Goal: Task Accomplishment & Management: Use online tool/utility

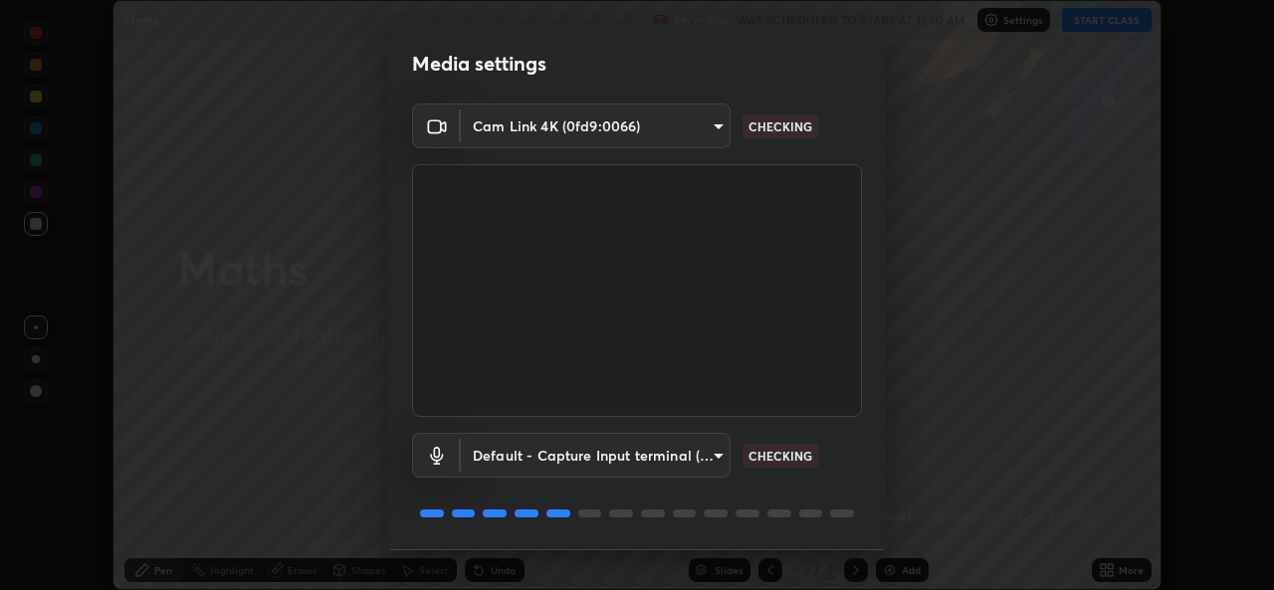
scroll to position [63, 0]
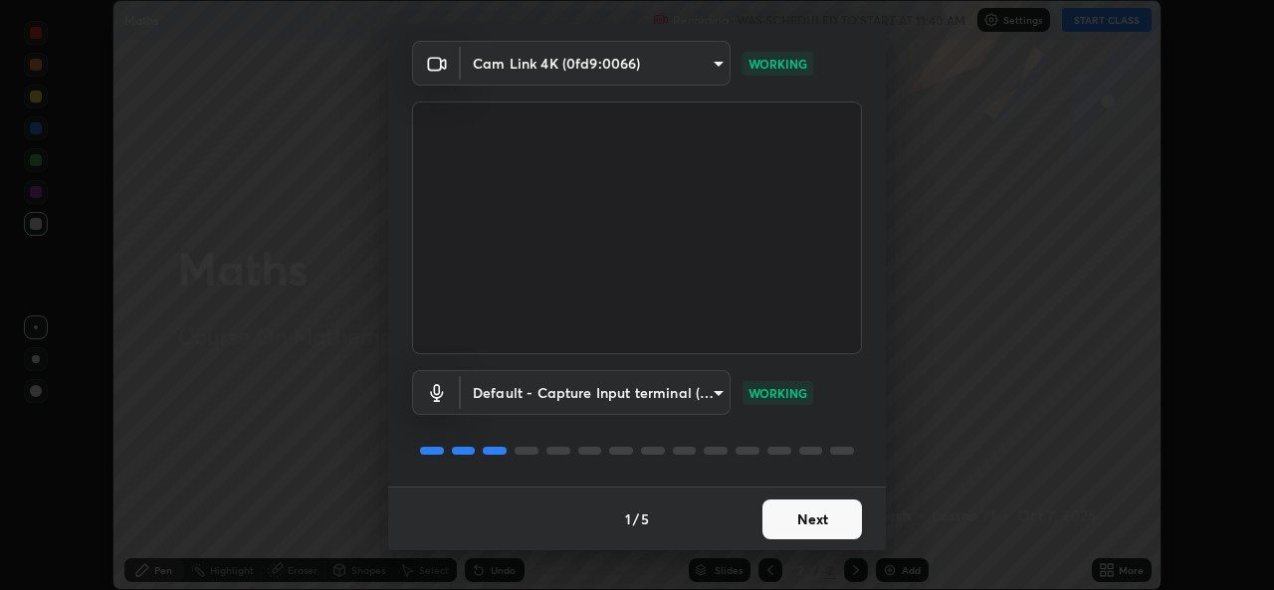
click at [777, 520] on button "Next" at bounding box center [812, 520] width 100 height 40
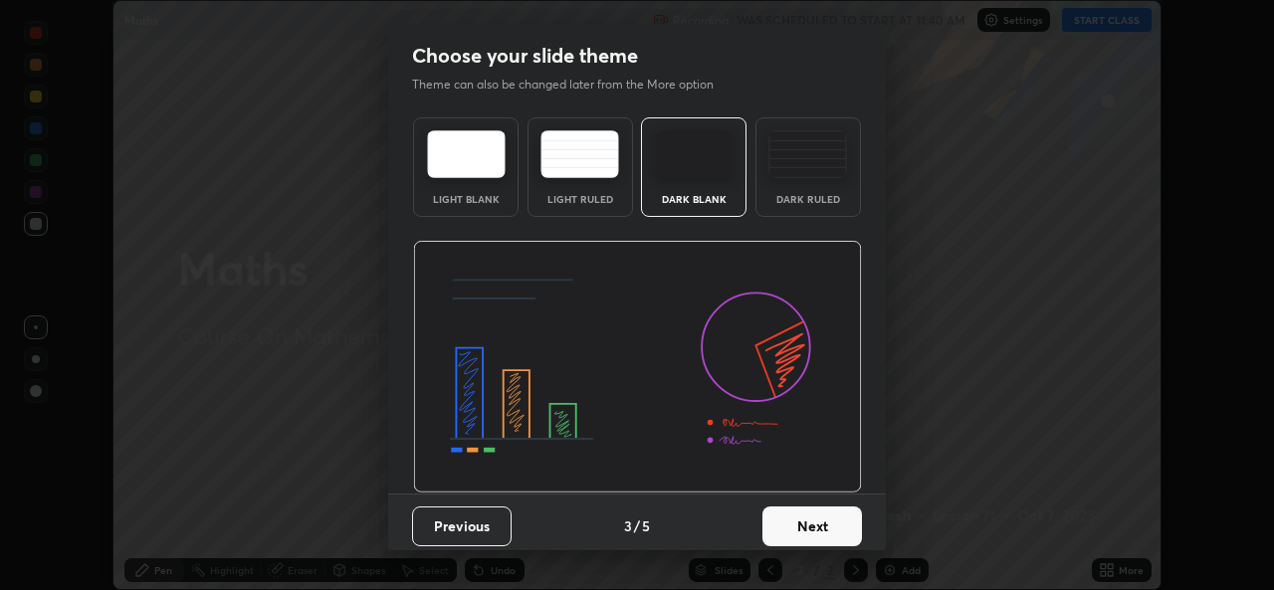
click at [780, 524] on button "Next" at bounding box center [812, 527] width 100 height 40
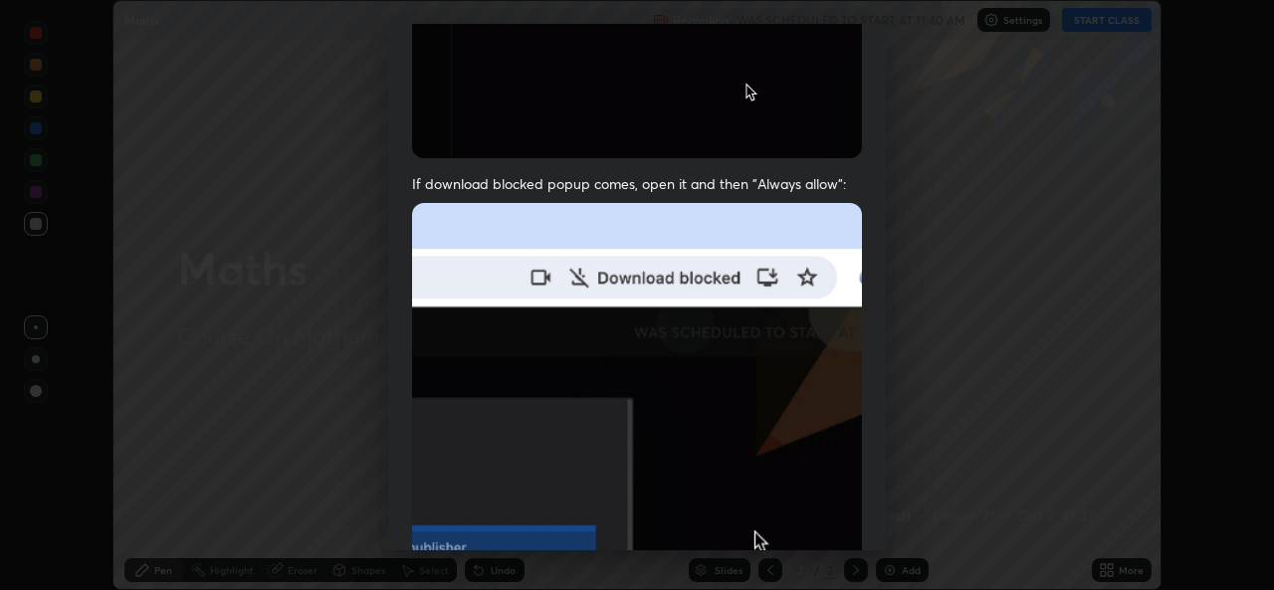
click at [720, 440] on img at bounding box center [637, 420] width 450 height 435
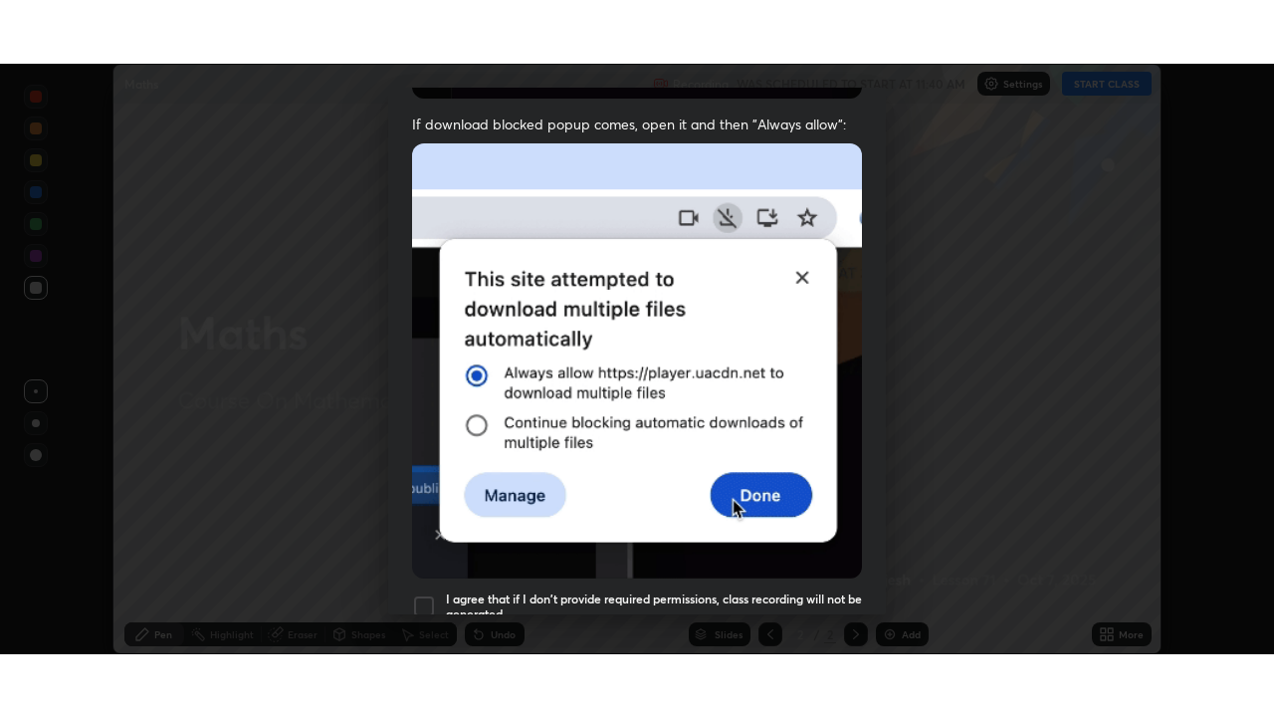
scroll to position [469, 0]
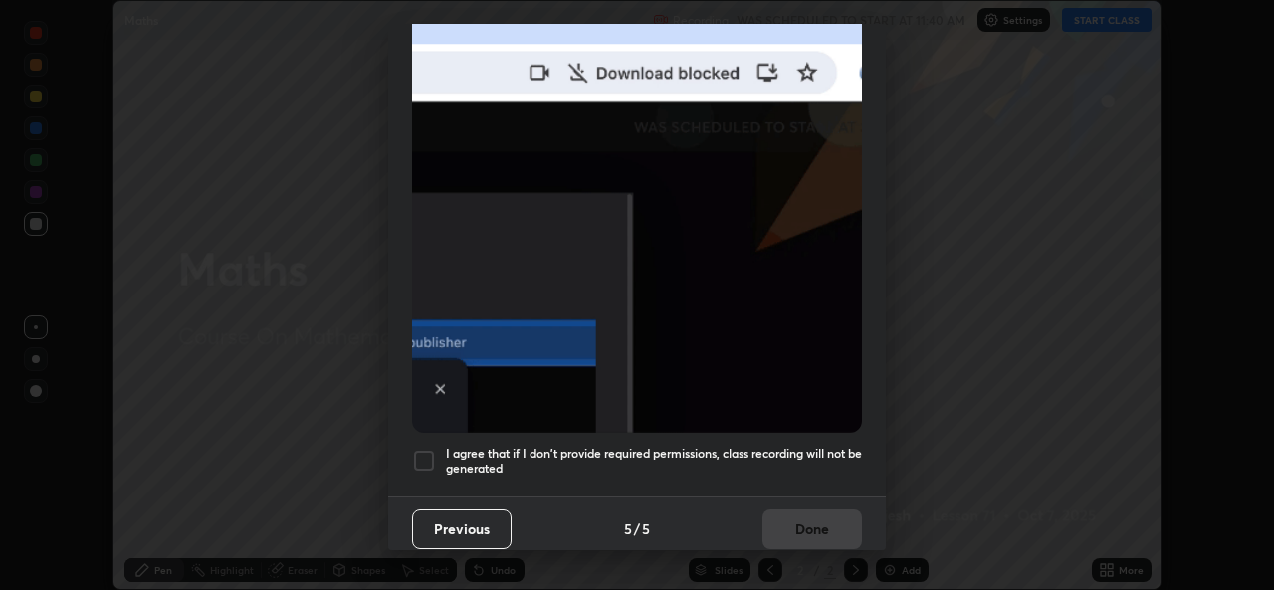
click at [558, 446] on h5 "I agree that if I don't provide required permissions, class recording will not …" at bounding box center [654, 461] width 416 height 31
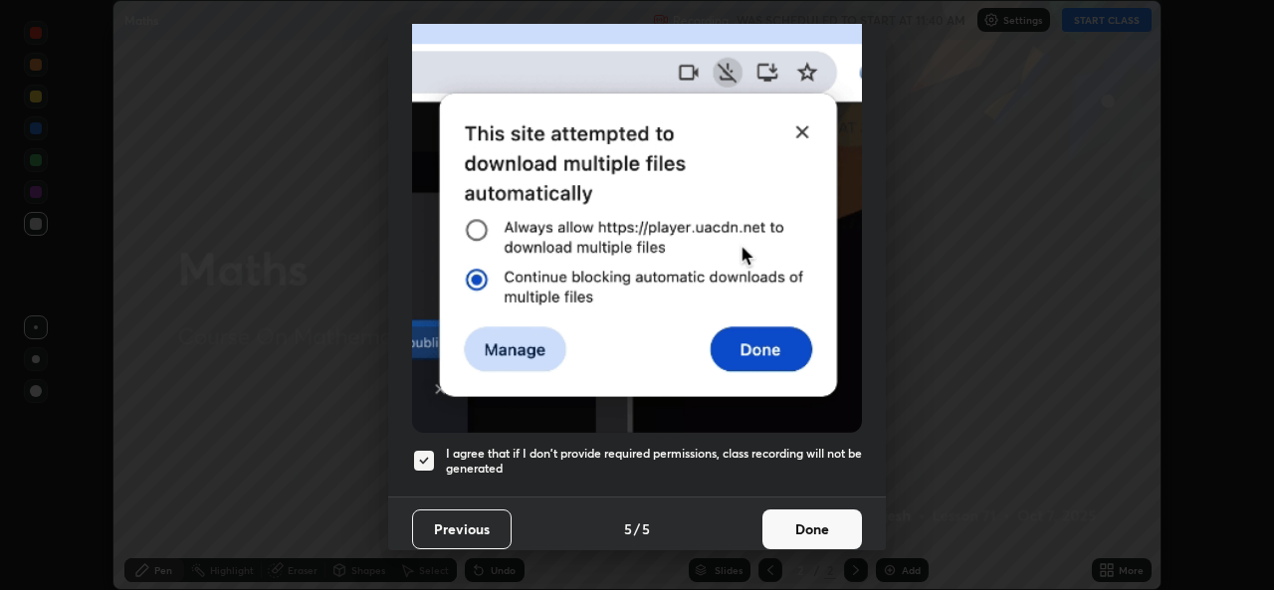
click at [780, 518] on button "Done" at bounding box center [812, 530] width 100 height 40
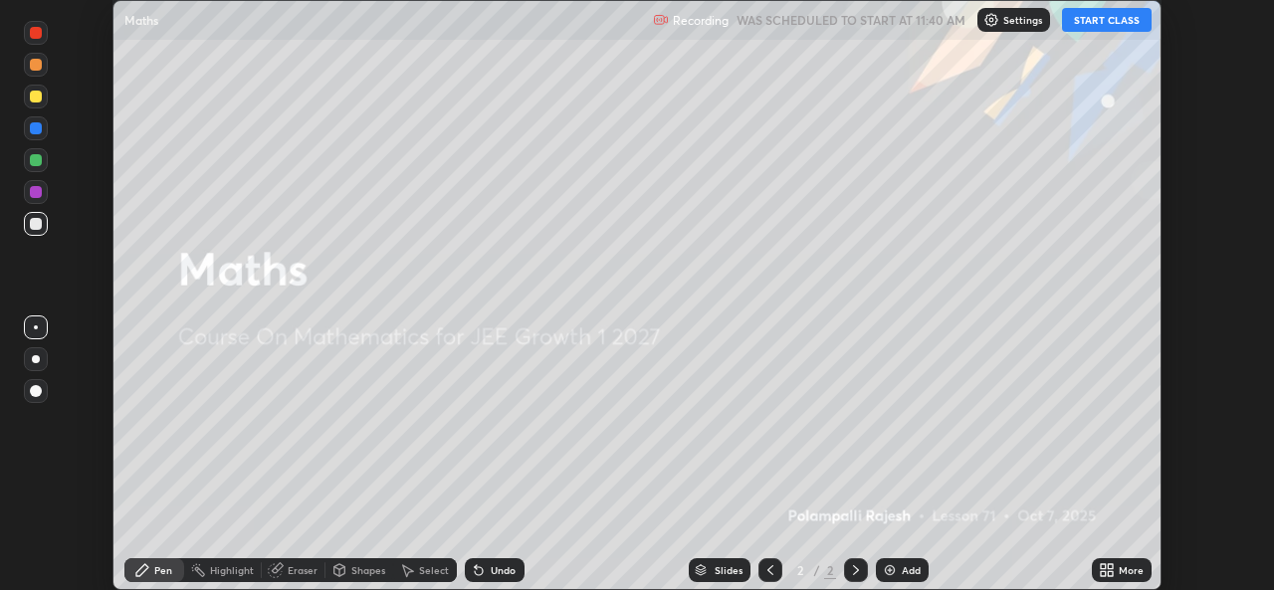
click at [1110, 569] on icon at bounding box center [1107, 570] width 16 height 16
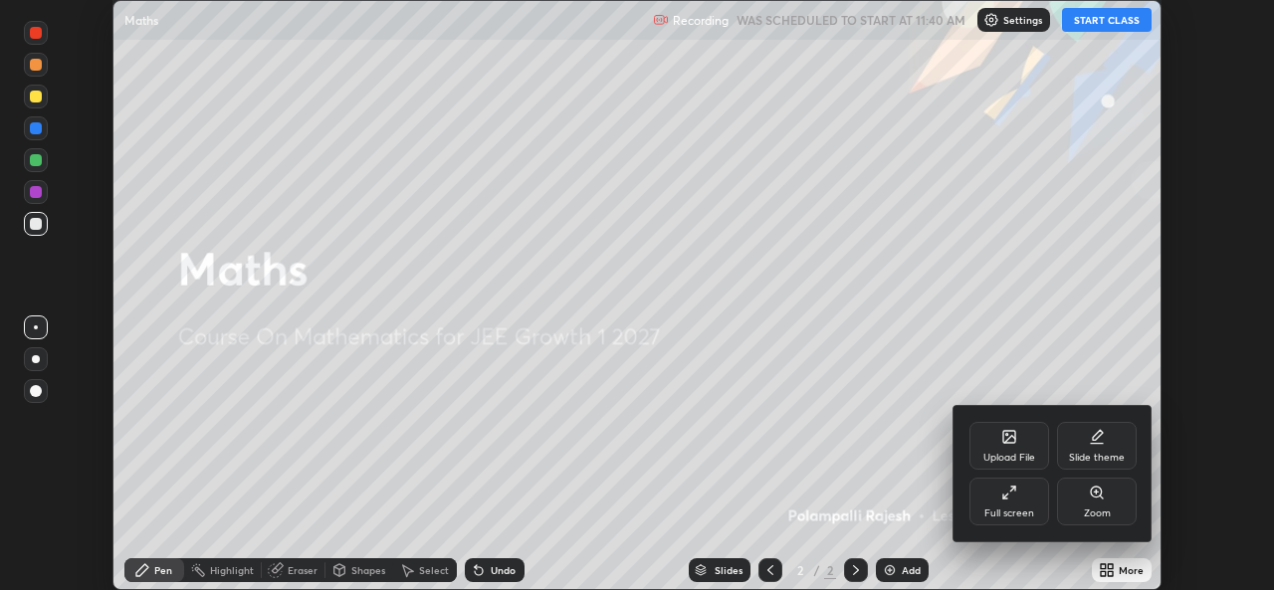
click at [995, 498] on div "Full screen" at bounding box center [1009, 502] width 80 height 48
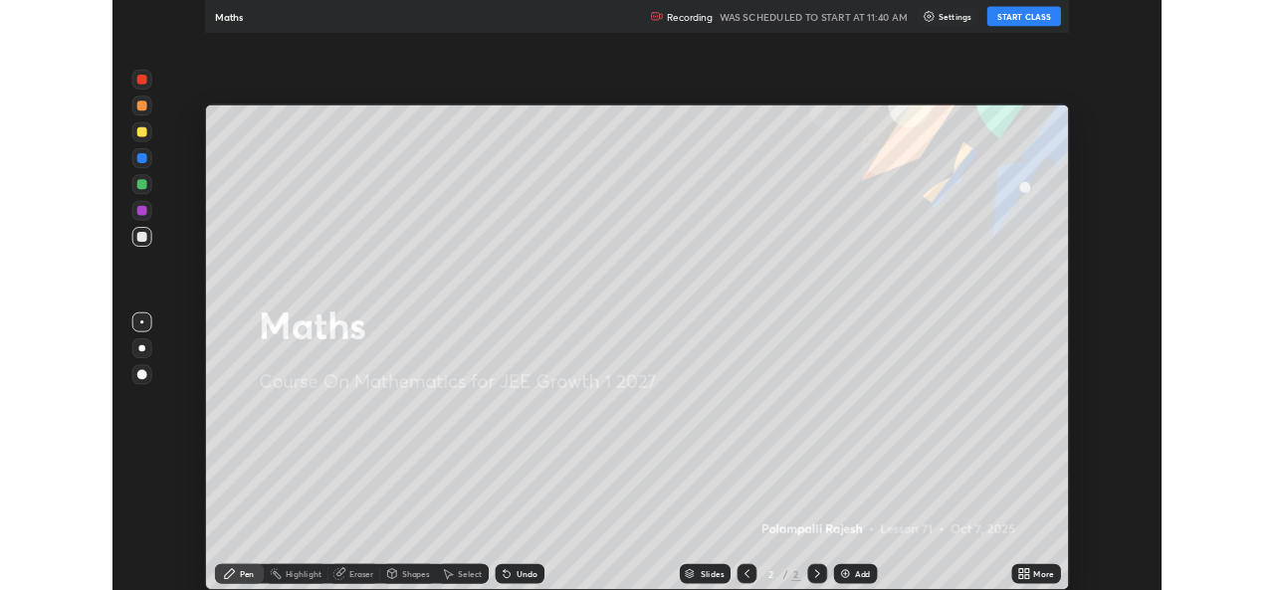
scroll to position [717, 1274]
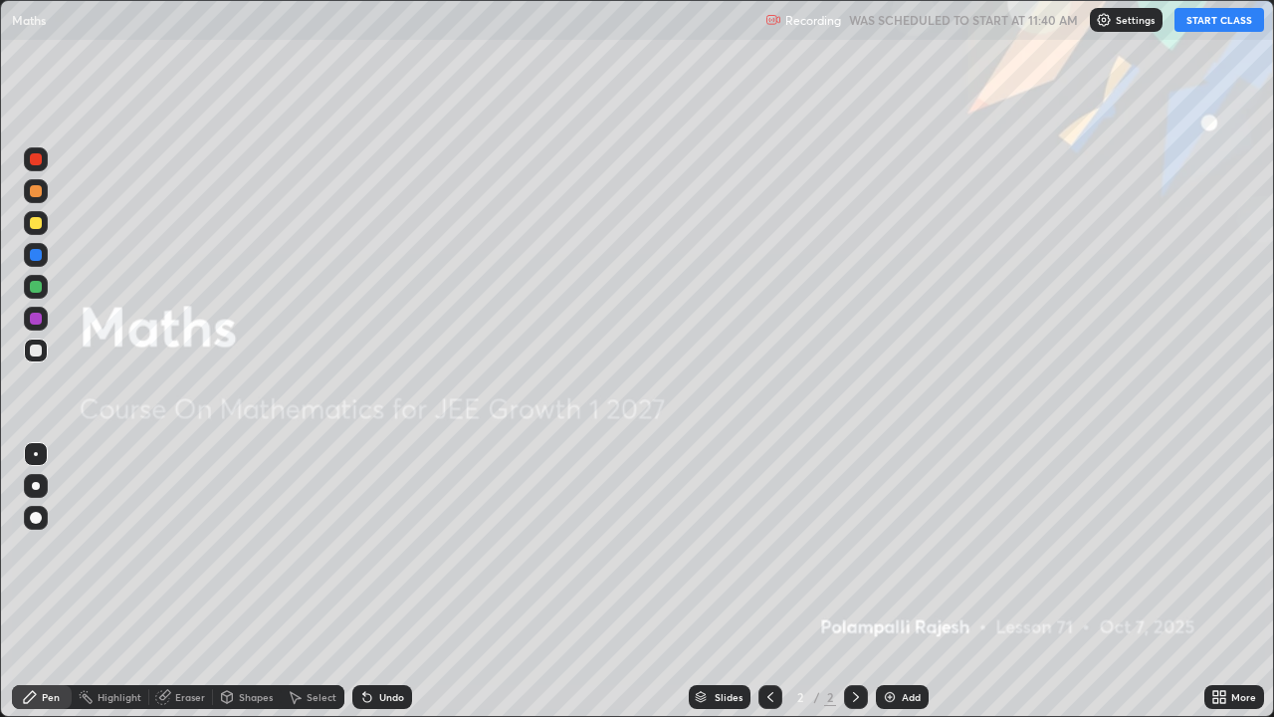
click at [1198, 26] on button "START CLASS" at bounding box center [1219, 20] width 90 height 24
click at [887, 589] on img at bounding box center [890, 697] width 16 height 16
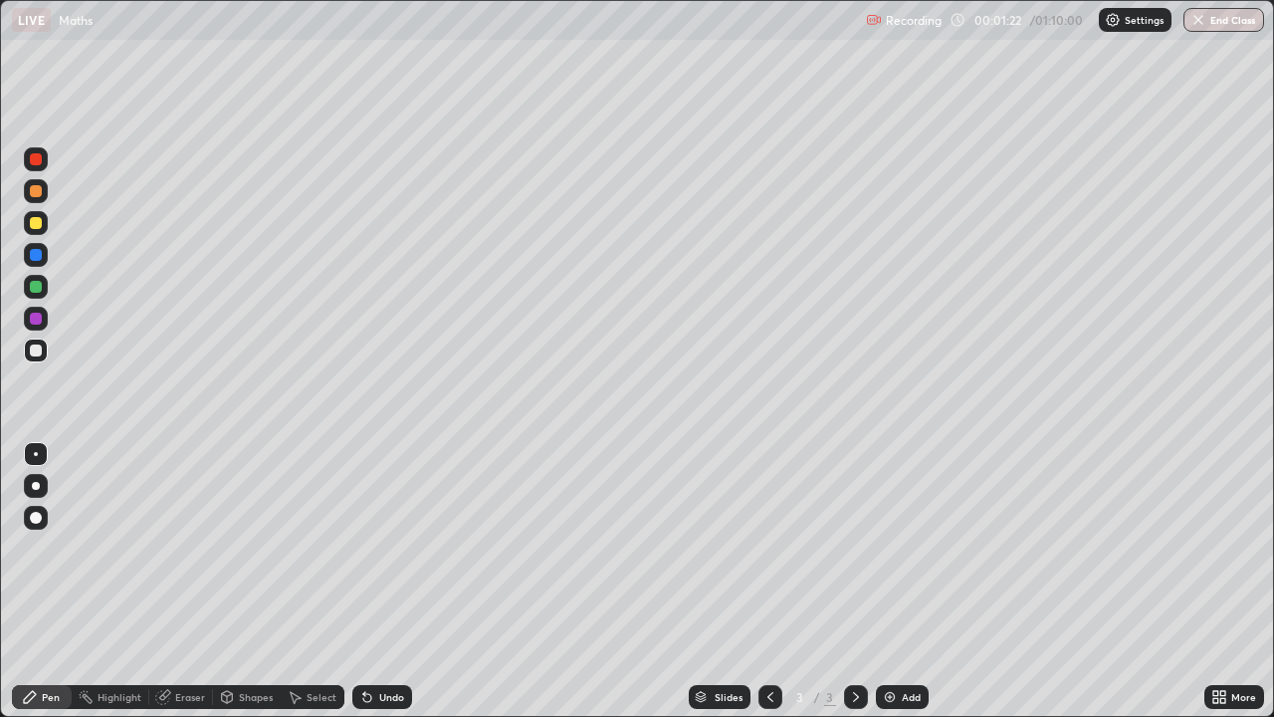
click at [386, 589] on div "Undo" at bounding box center [391, 697] width 25 height 10
click at [37, 230] on div at bounding box center [36, 223] width 24 height 24
click at [34, 351] on div at bounding box center [36, 350] width 12 height 12
click at [40, 285] on div at bounding box center [36, 287] width 12 height 12
click at [36, 351] on div at bounding box center [36, 350] width 12 height 12
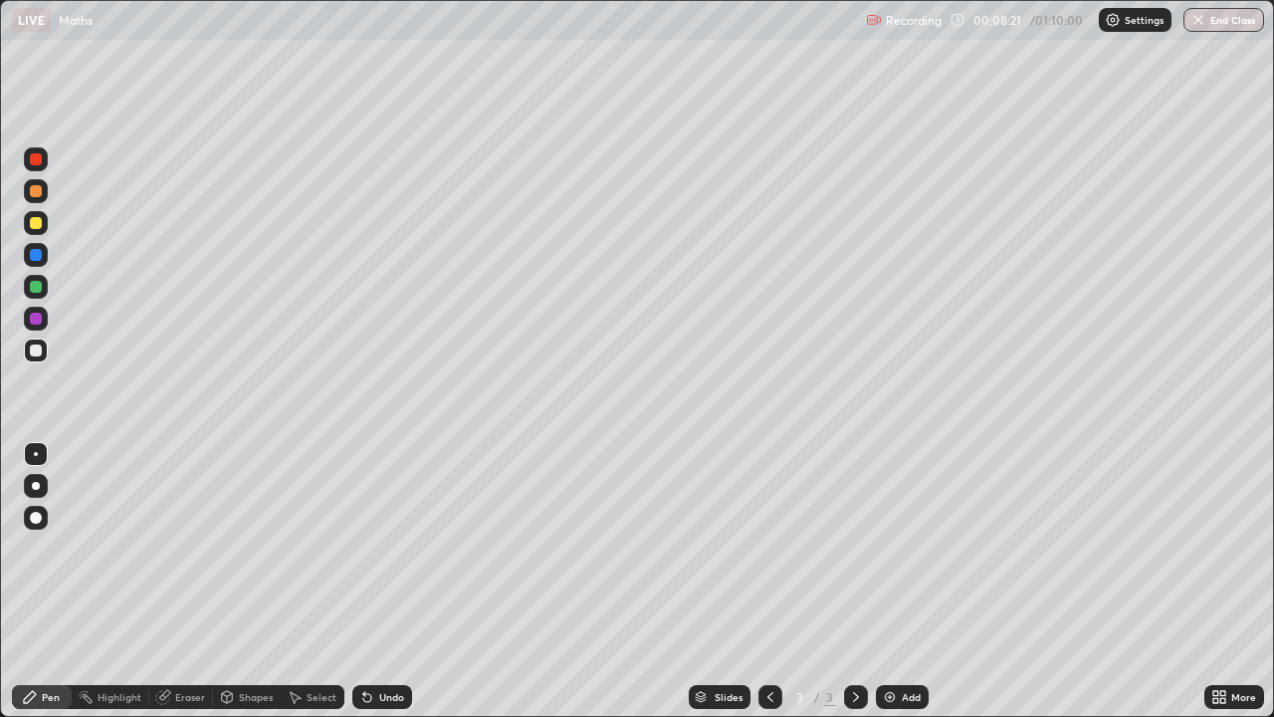
click at [369, 589] on icon at bounding box center [367, 697] width 16 height 16
click at [311, 589] on div "Select" at bounding box center [313, 697] width 64 height 24
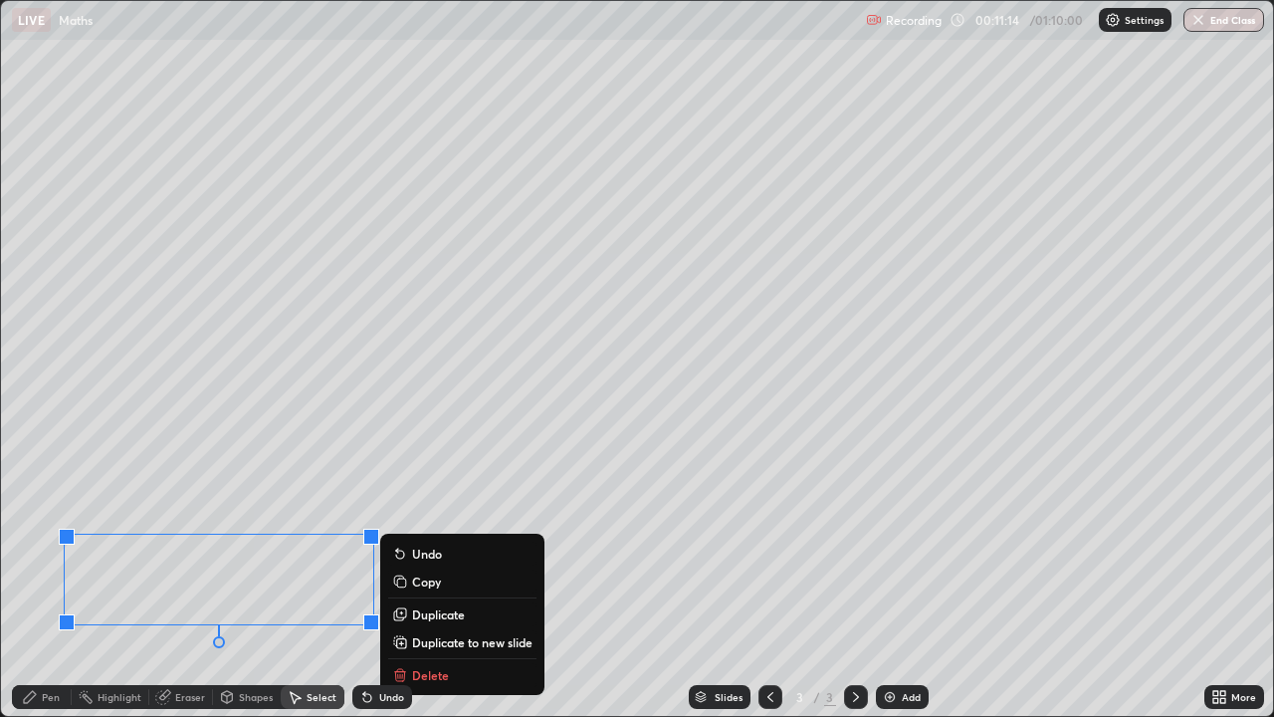
click at [428, 589] on p "Duplicate to new slide" at bounding box center [472, 642] width 120 height 16
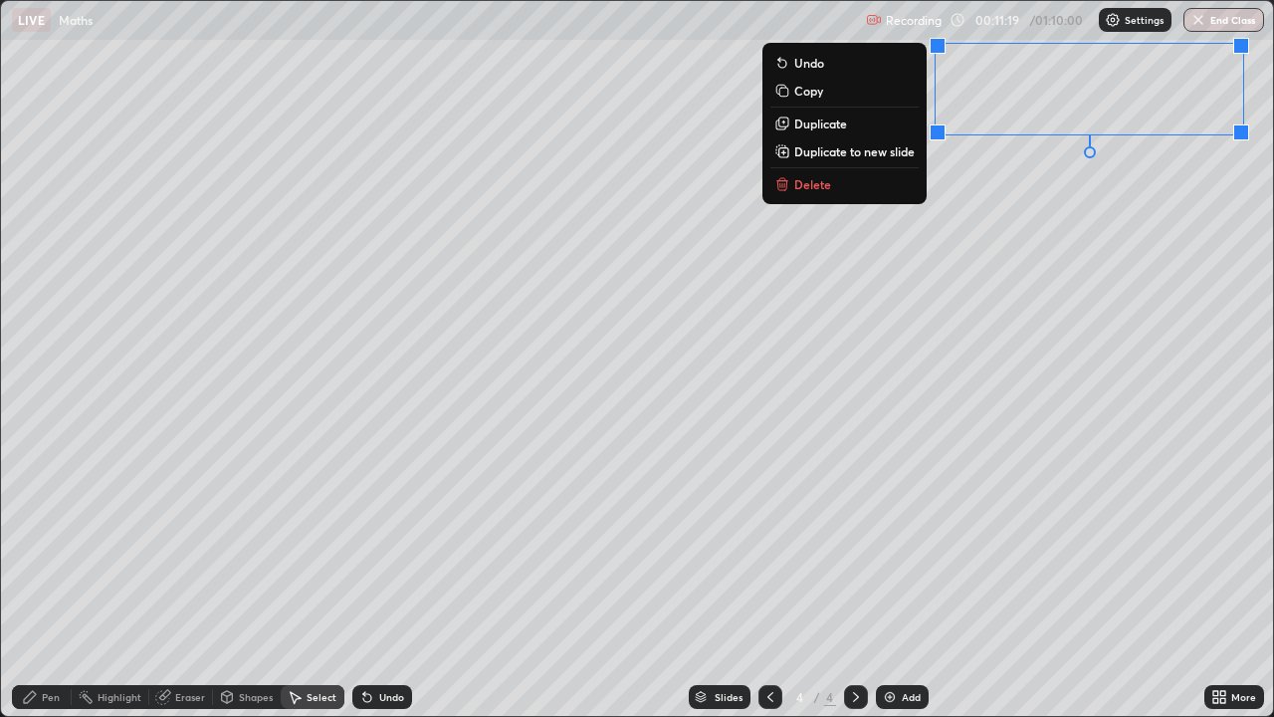
click at [51, 589] on div "Pen" at bounding box center [51, 697] width 18 height 10
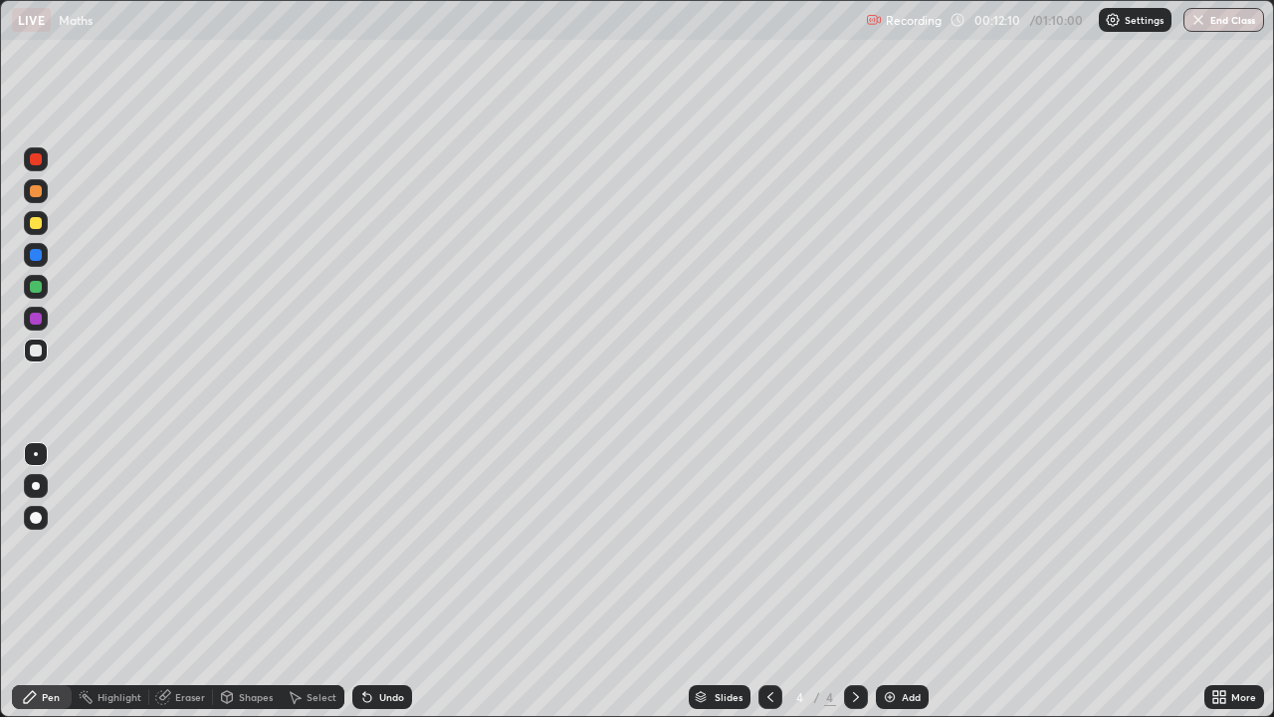
click at [374, 589] on div "Undo" at bounding box center [382, 697] width 60 height 24
click at [38, 288] on div at bounding box center [36, 287] width 12 height 12
click at [39, 359] on div at bounding box center [36, 350] width 24 height 24
click at [28, 253] on div at bounding box center [36, 255] width 24 height 24
click at [45, 226] on div at bounding box center [36, 223] width 24 height 24
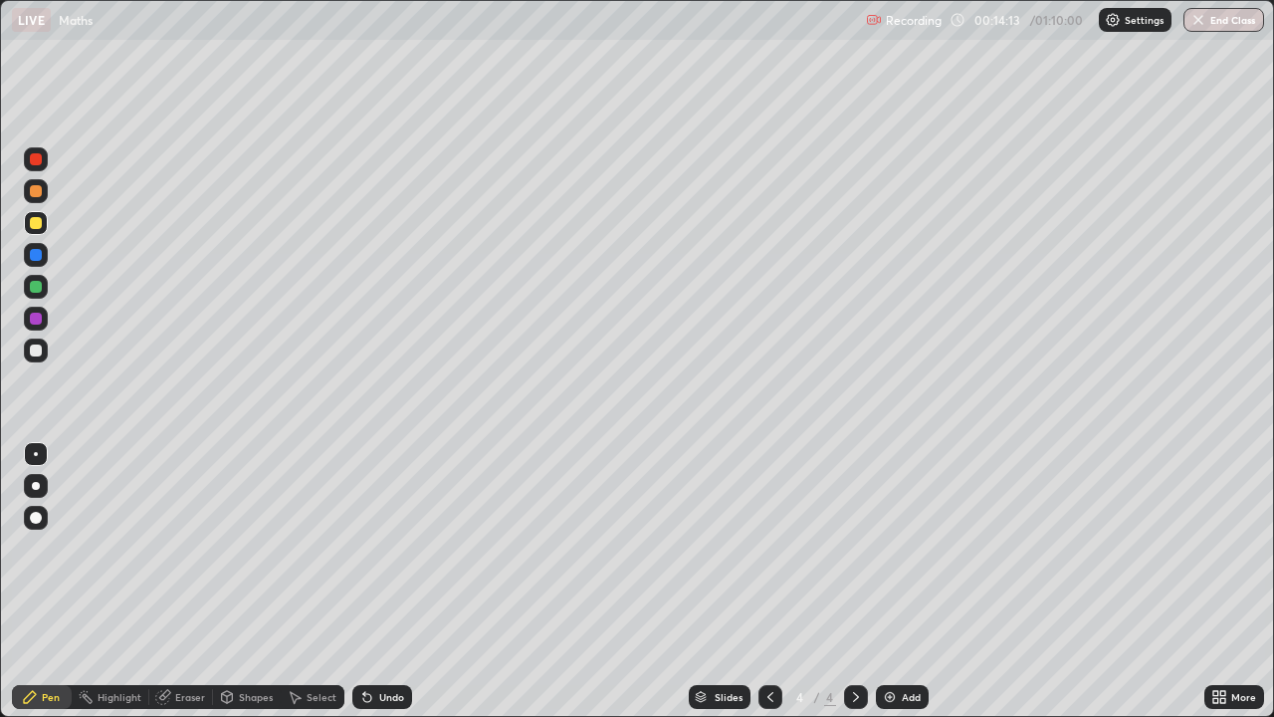
click at [38, 352] on div at bounding box center [36, 350] width 12 height 12
click at [367, 589] on icon at bounding box center [367, 698] width 8 height 8
click at [40, 193] on div at bounding box center [36, 191] width 12 height 12
click at [381, 589] on div "Undo" at bounding box center [391, 697] width 25 height 10
click at [385, 589] on div "Undo" at bounding box center [391, 697] width 25 height 10
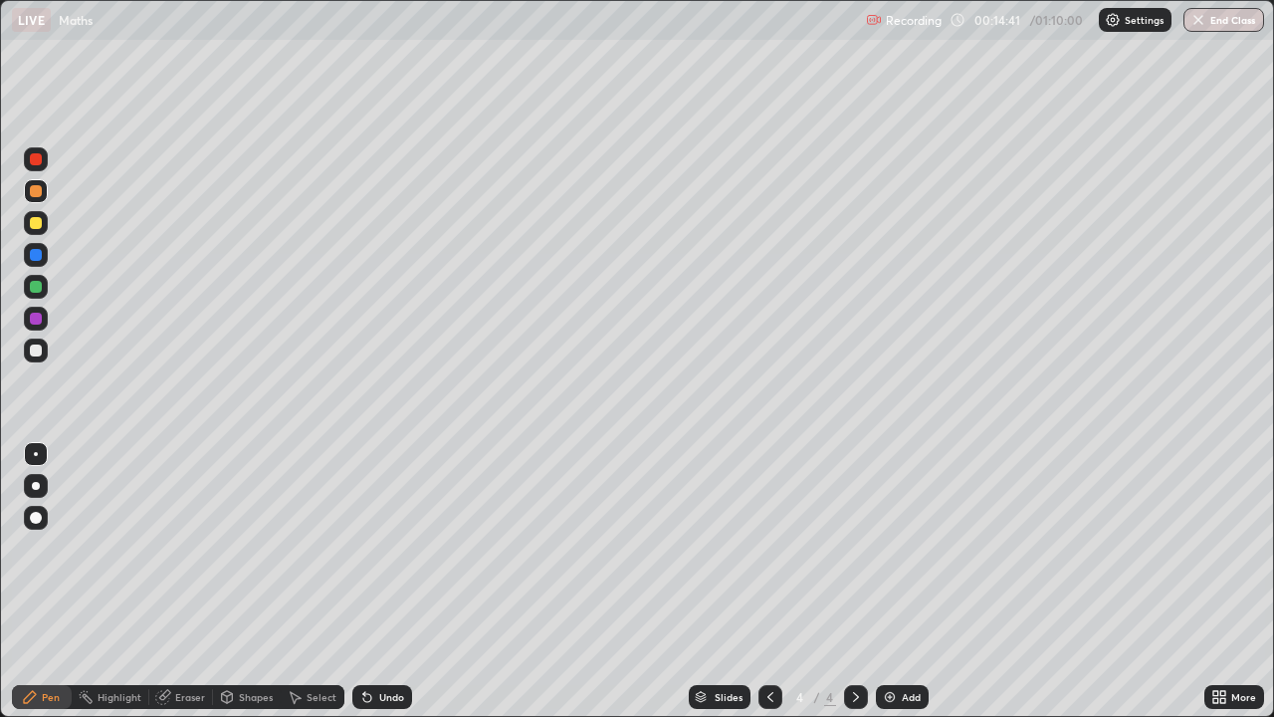
click at [389, 589] on div "Undo" at bounding box center [382, 697] width 60 height 24
click at [34, 353] on div at bounding box center [36, 350] width 12 height 12
click at [384, 589] on div "Undo" at bounding box center [391, 697] width 25 height 10
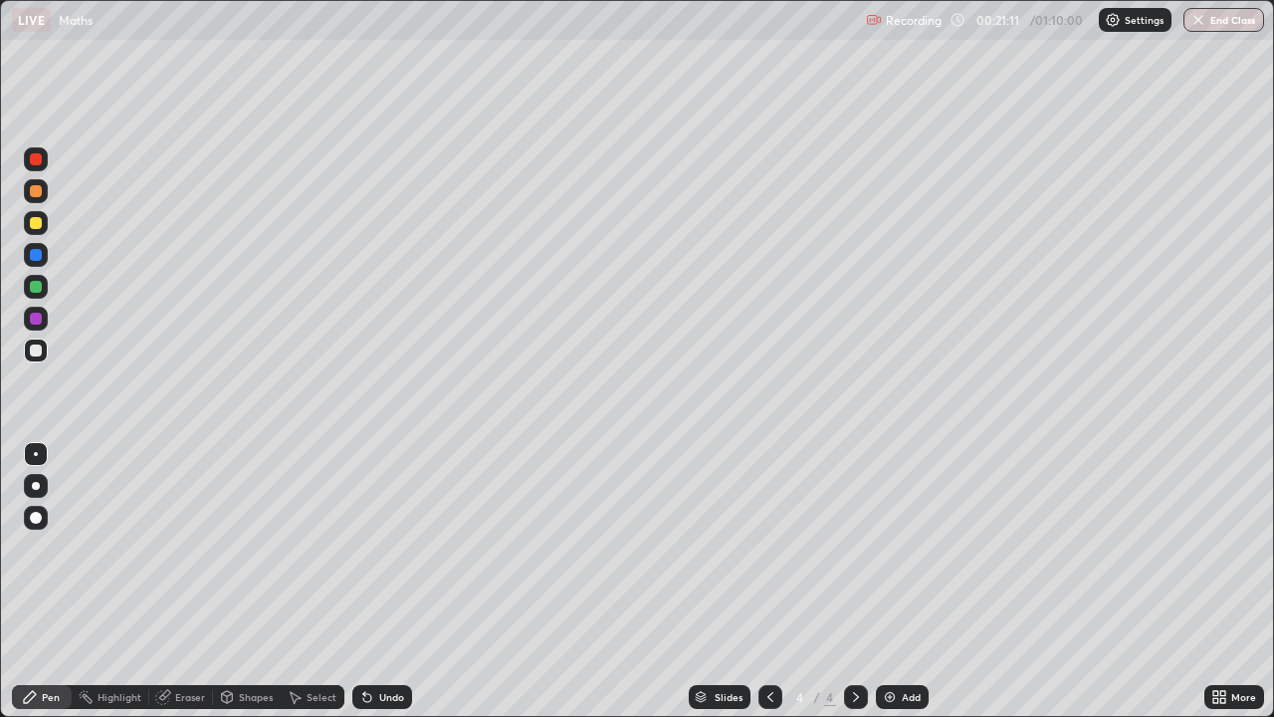
click at [308, 589] on div "Select" at bounding box center [322, 697] width 30 height 10
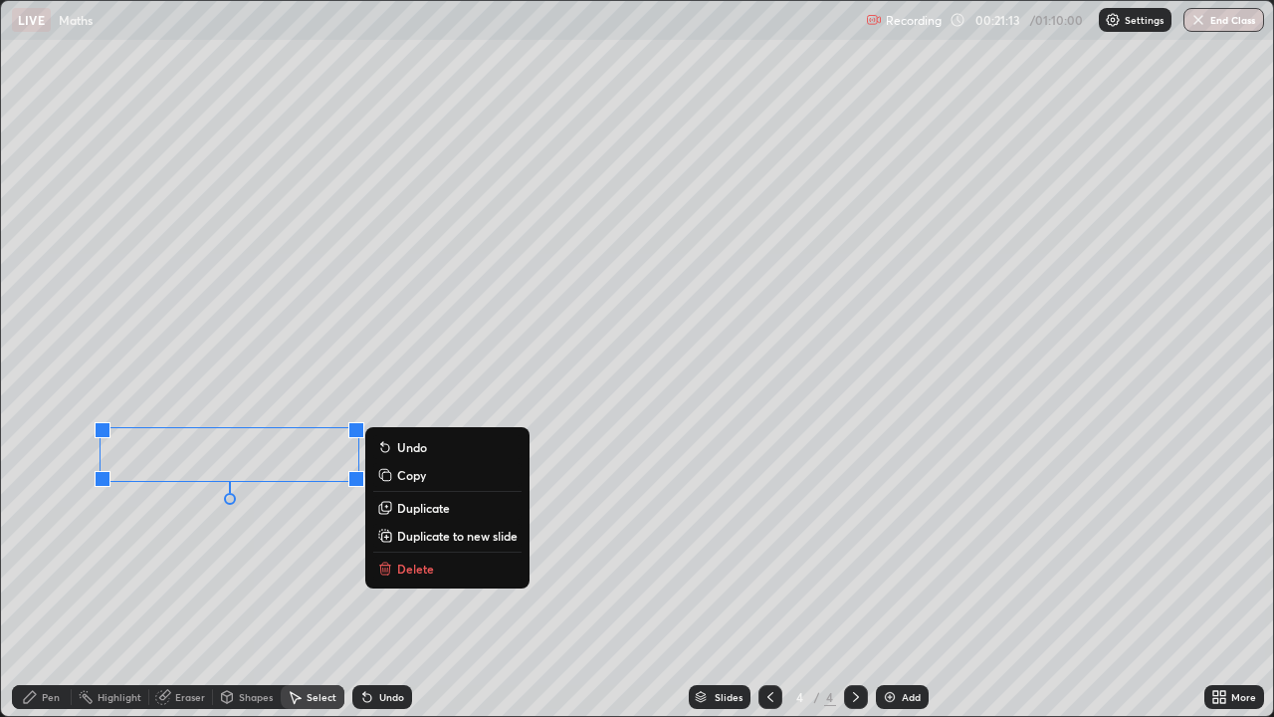
click at [392, 569] on icon at bounding box center [385, 568] width 16 height 16
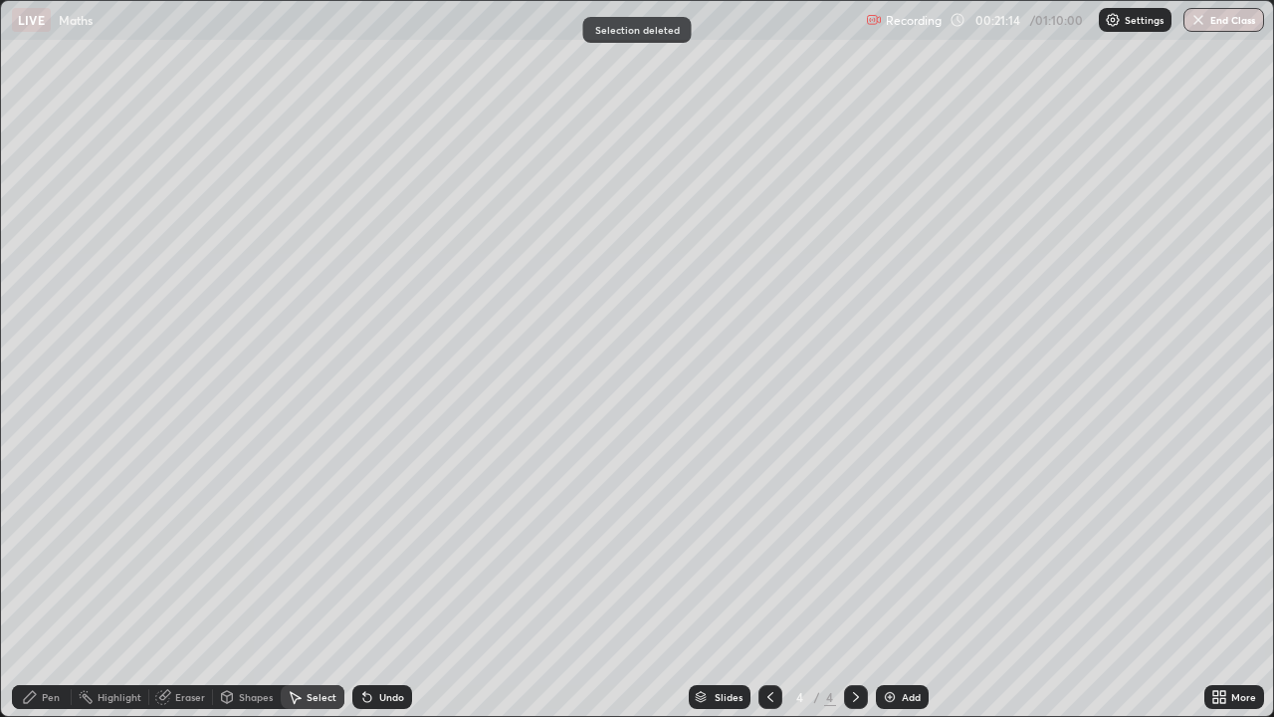
click at [46, 589] on div "Pen" at bounding box center [51, 697] width 18 height 10
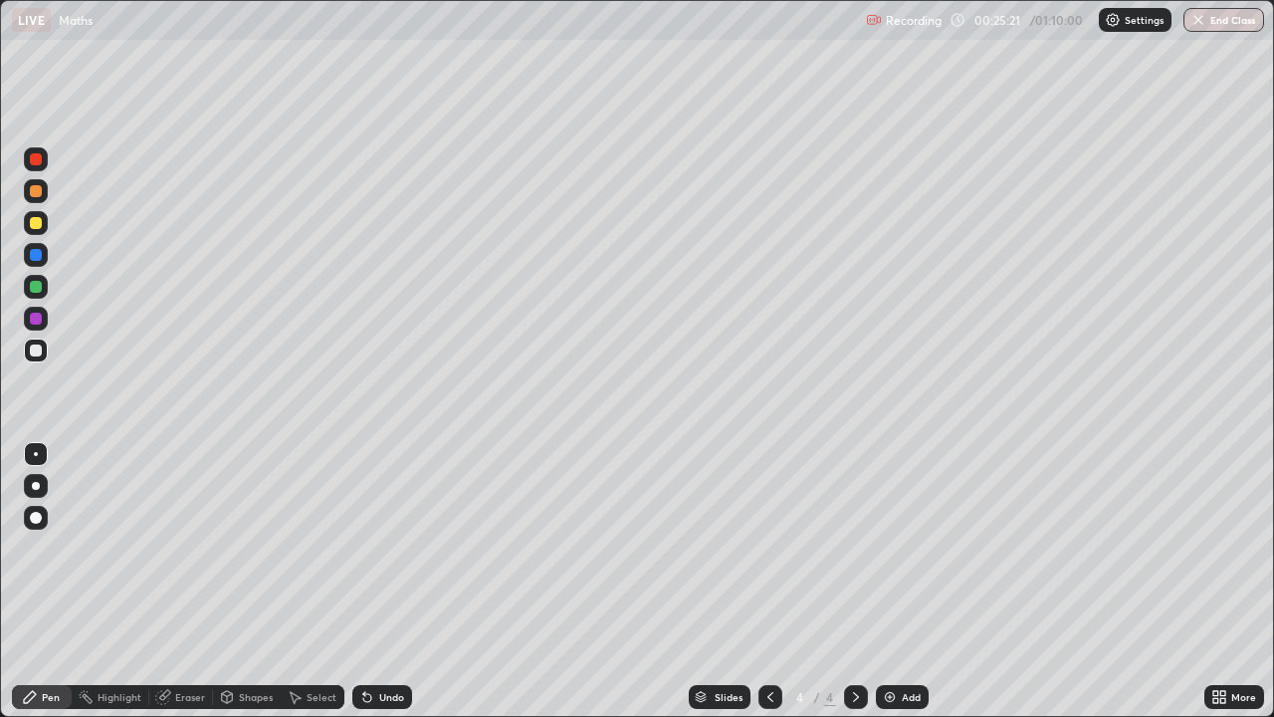
click at [307, 589] on div "Select" at bounding box center [322, 697] width 30 height 10
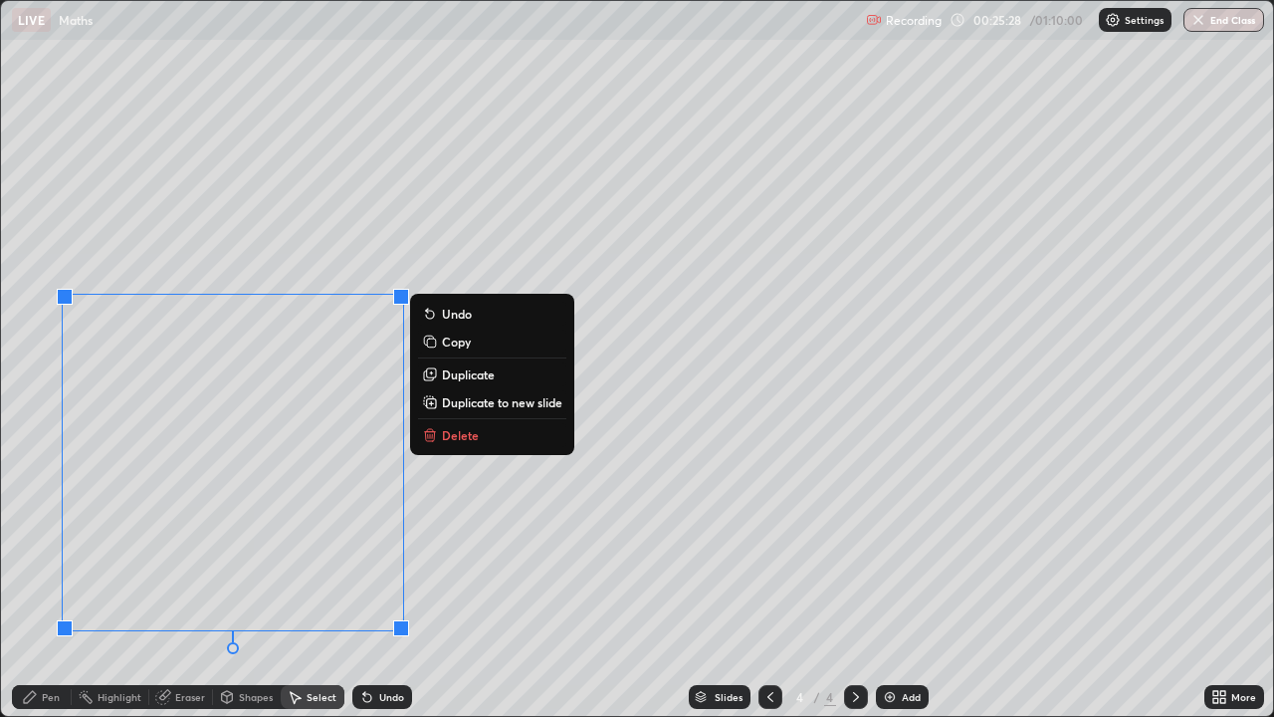
click at [449, 401] on p "Duplicate to new slide" at bounding box center [502, 402] width 120 height 16
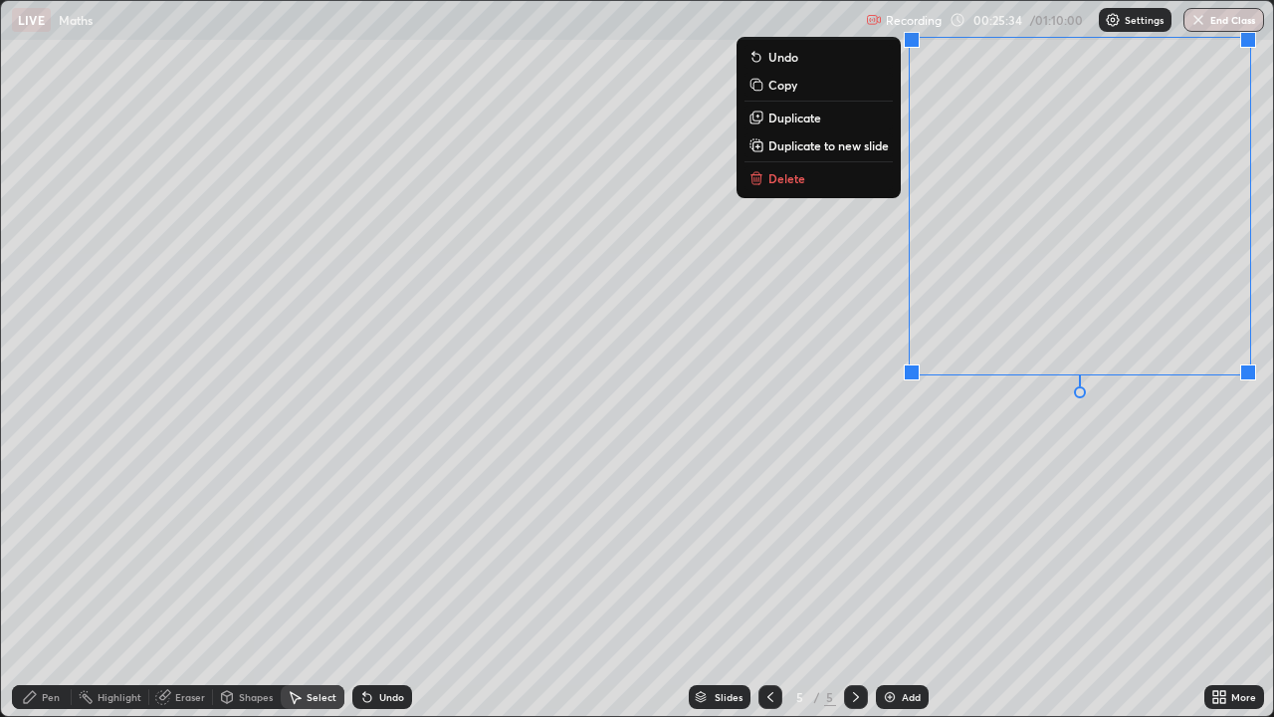
click at [69, 589] on div "Pen" at bounding box center [42, 697] width 60 height 24
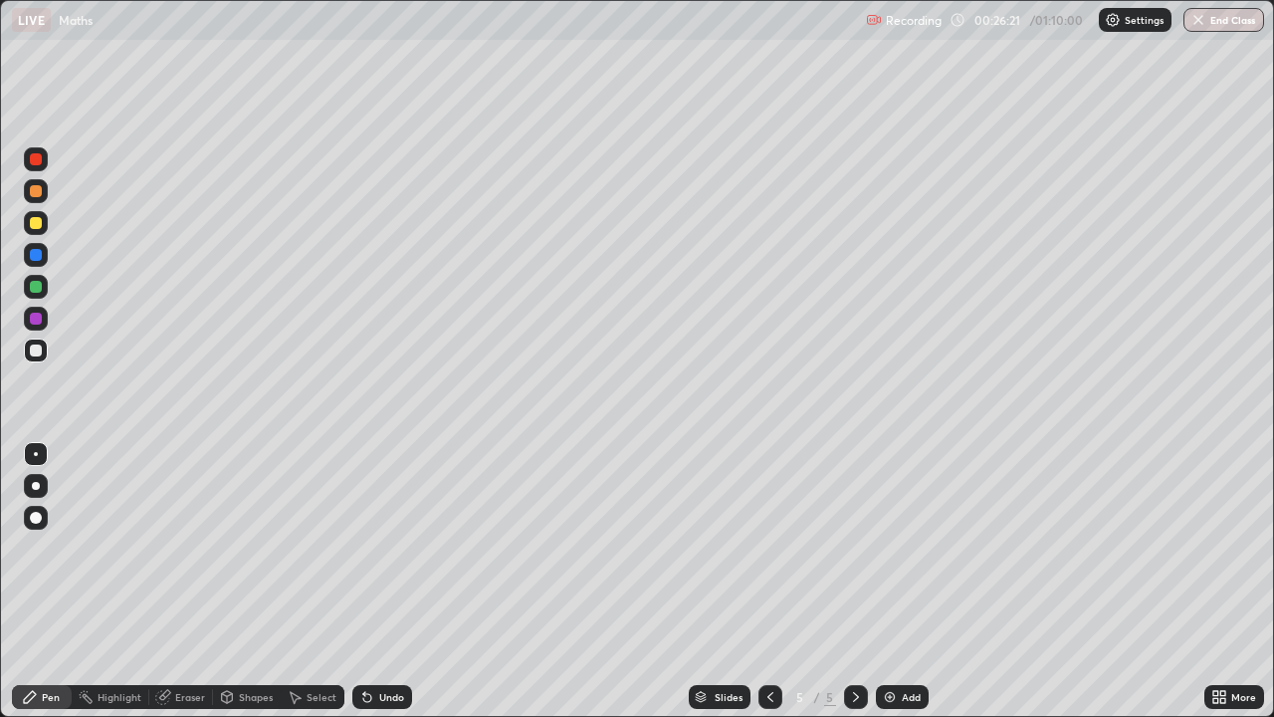
click at [36, 225] on div at bounding box center [36, 223] width 12 height 12
click at [35, 354] on div at bounding box center [36, 350] width 12 height 12
click at [30, 221] on div at bounding box center [36, 223] width 12 height 12
click at [34, 354] on div at bounding box center [36, 350] width 12 height 12
click at [177, 589] on div "Eraser" at bounding box center [181, 697] width 64 height 24
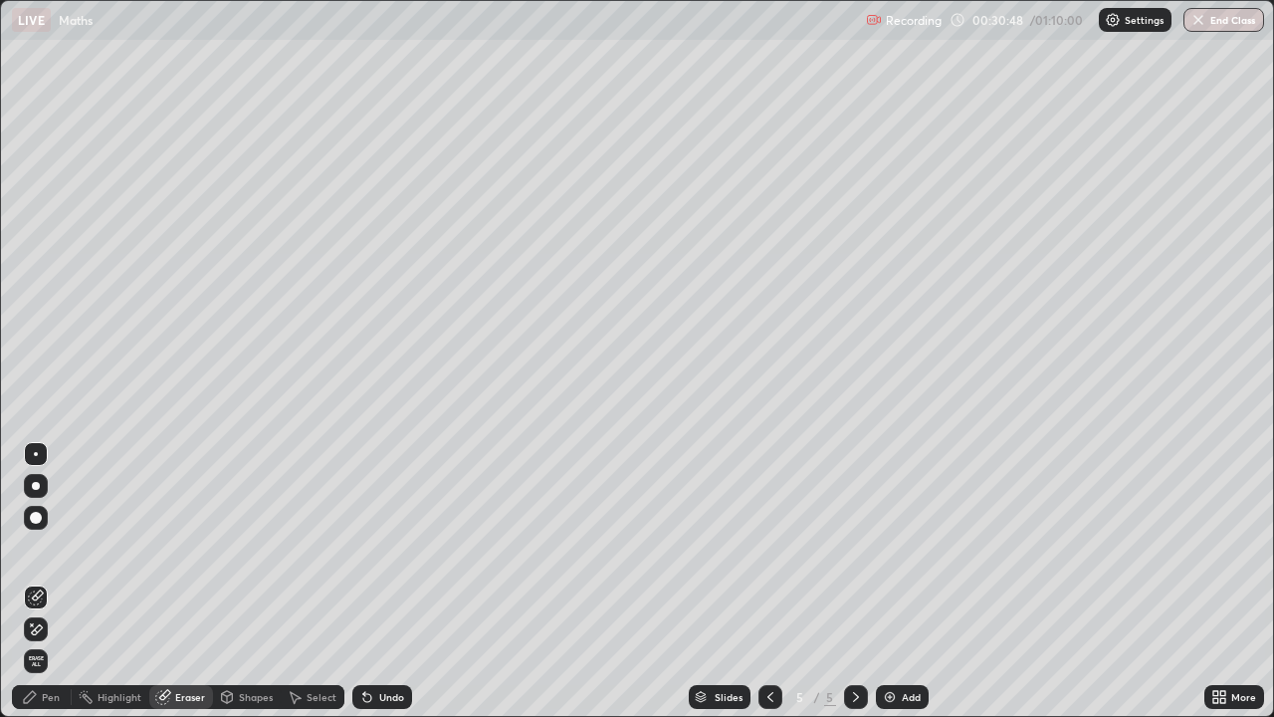
click at [57, 589] on div "Pen" at bounding box center [51, 697] width 18 height 10
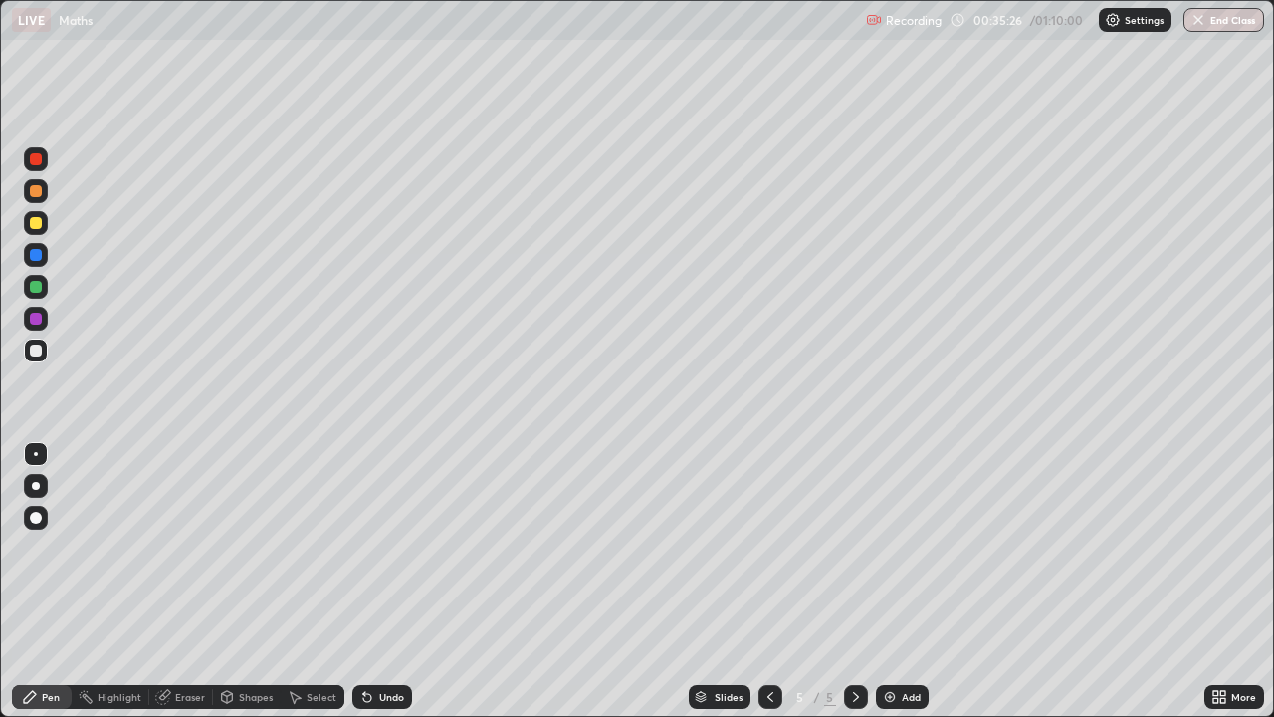
click at [308, 589] on div "Select" at bounding box center [322, 697] width 30 height 10
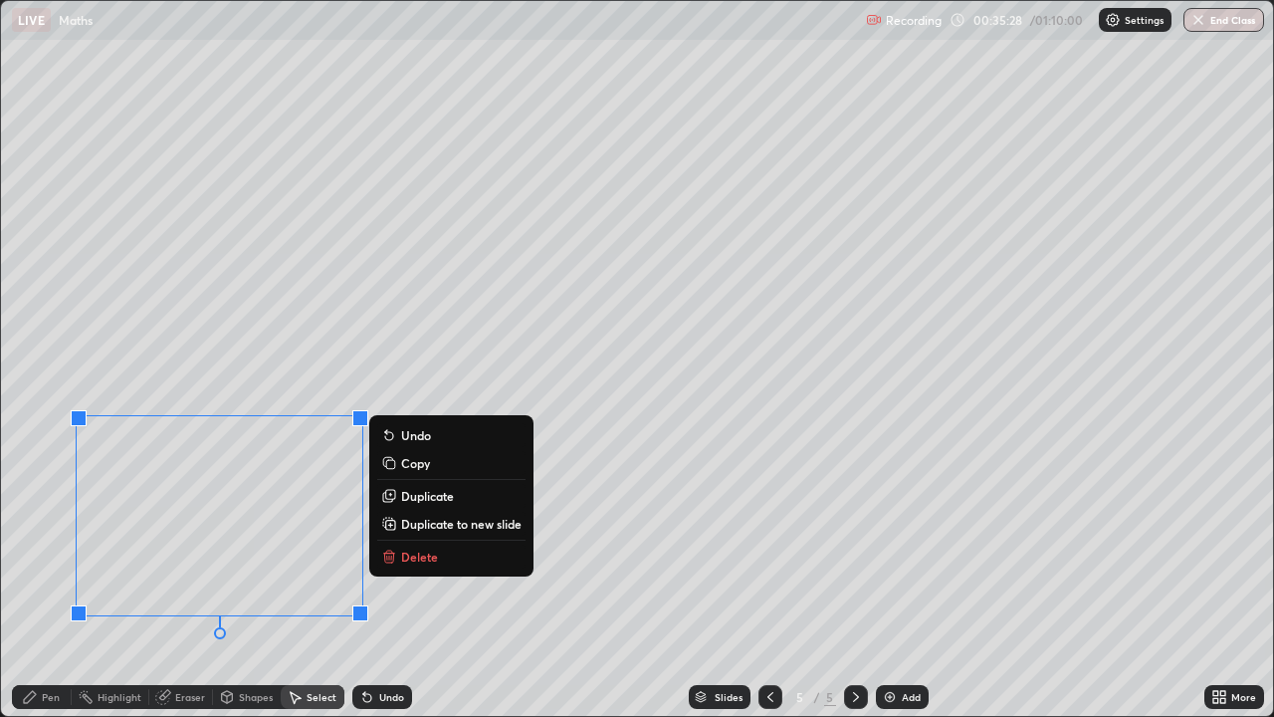
click at [410, 555] on p "Delete" at bounding box center [419, 556] width 37 height 16
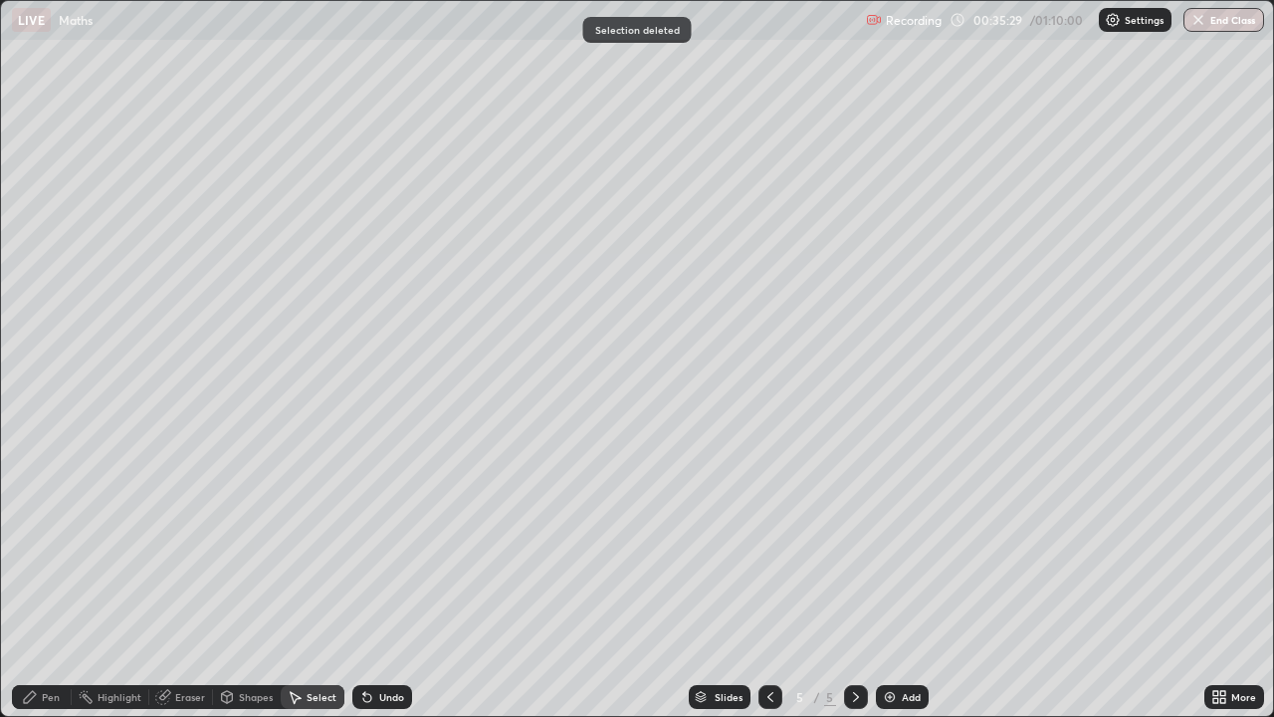
click at [45, 589] on div "Pen" at bounding box center [51, 697] width 18 height 10
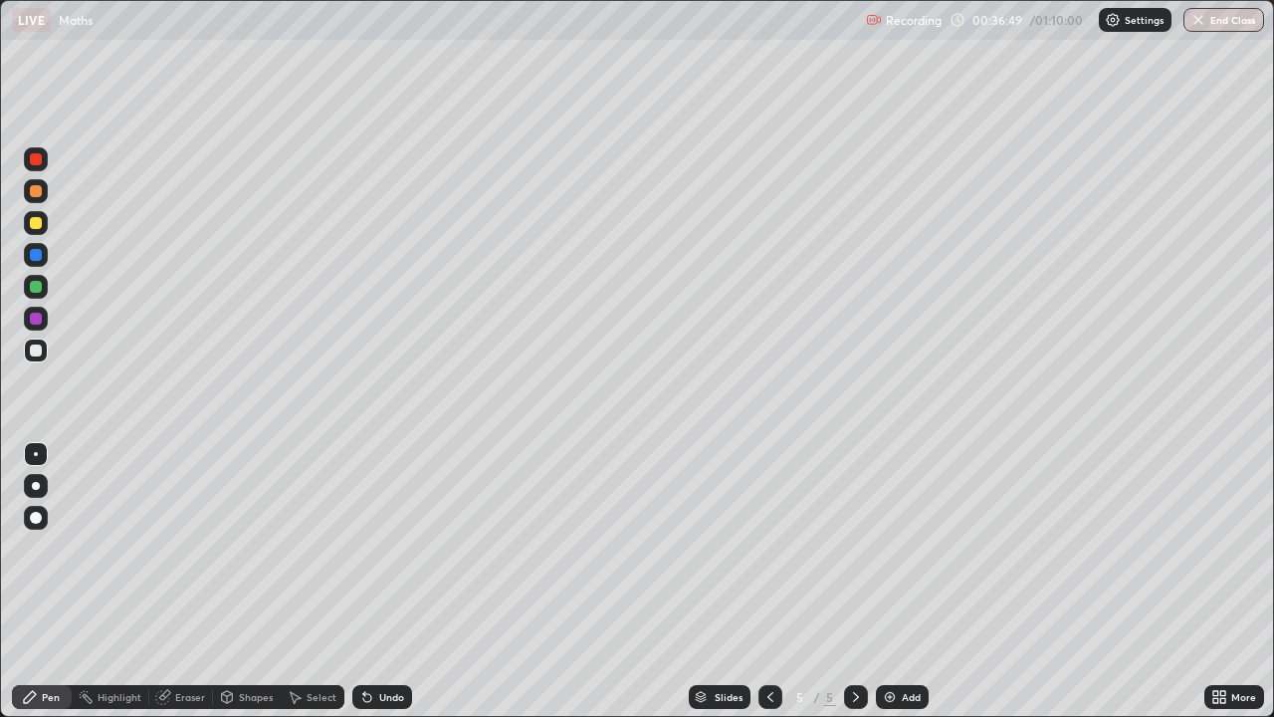
click at [300, 589] on icon at bounding box center [296, 698] width 11 height 12
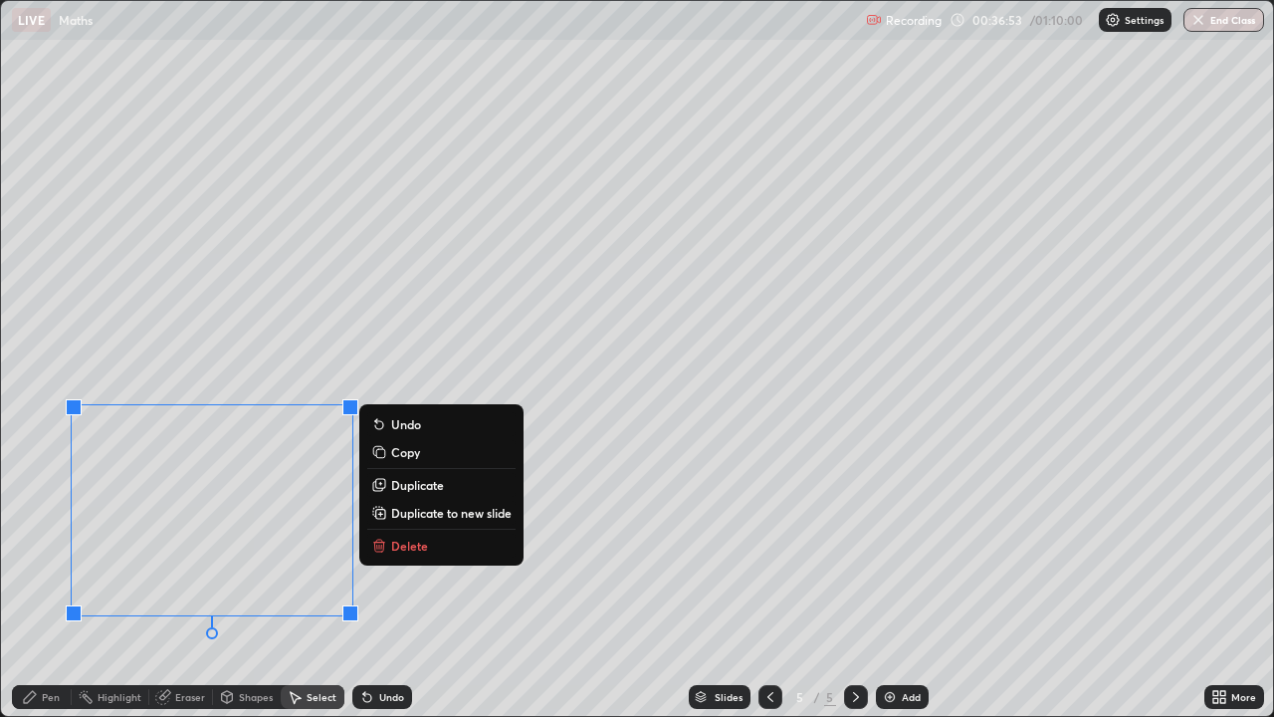
click at [397, 545] on p "Delete" at bounding box center [409, 545] width 37 height 16
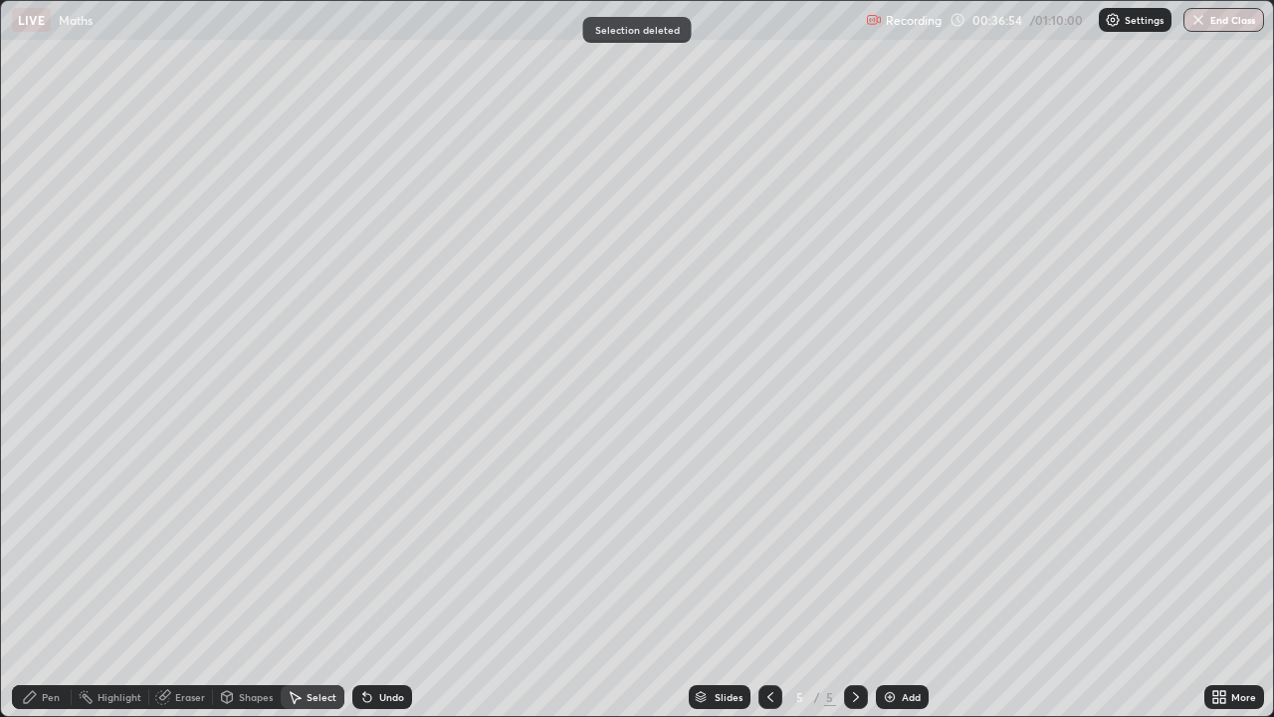
click at [54, 589] on div "Pen" at bounding box center [51, 697] width 18 height 10
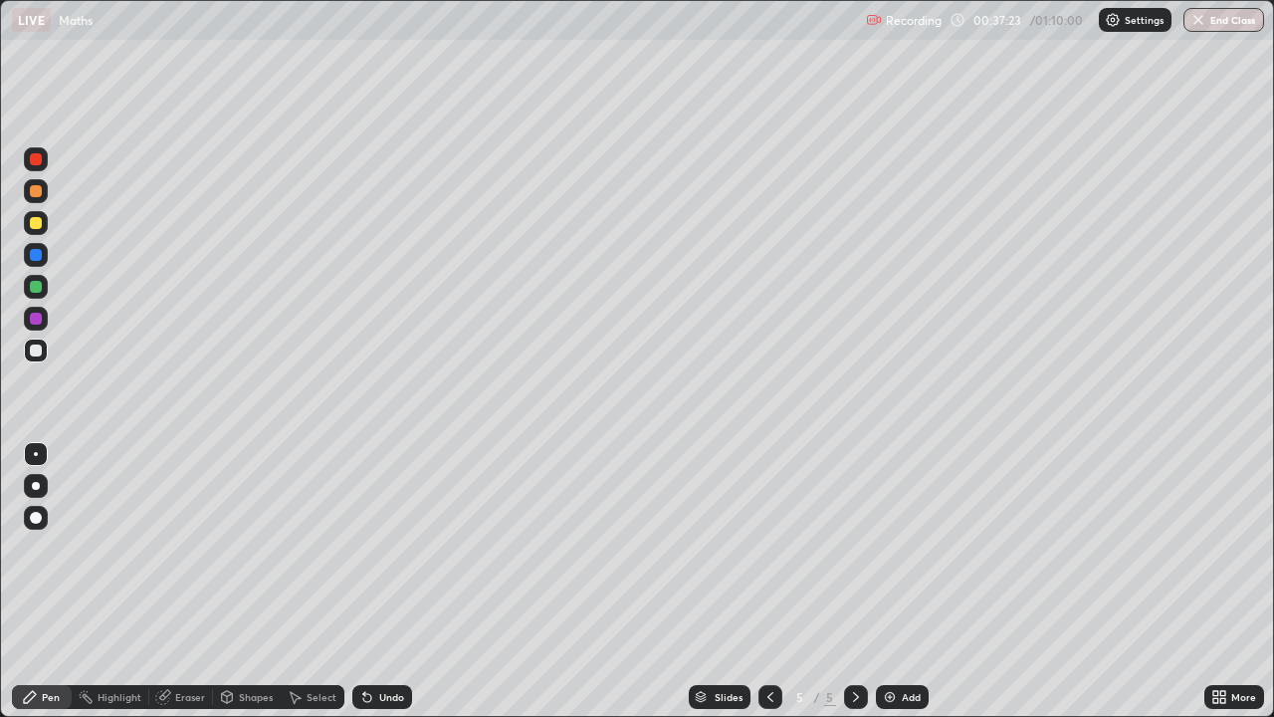
click at [368, 589] on icon at bounding box center [367, 697] width 16 height 16
click at [895, 589] on img at bounding box center [890, 697] width 16 height 16
click at [314, 589] on div "Select" at bounding box center [322, 697] width 30 height 10
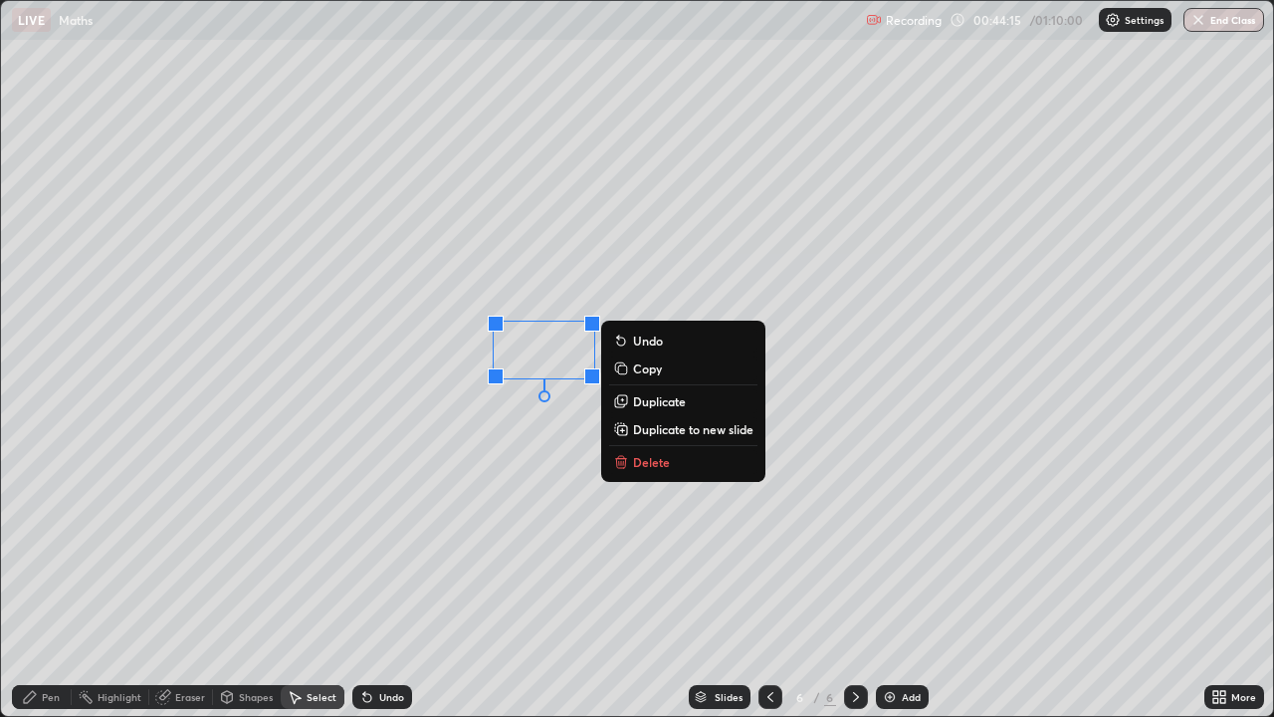
click at [644, 459] on p "Delete" at bounding box center [651, 462] width 37 height 16
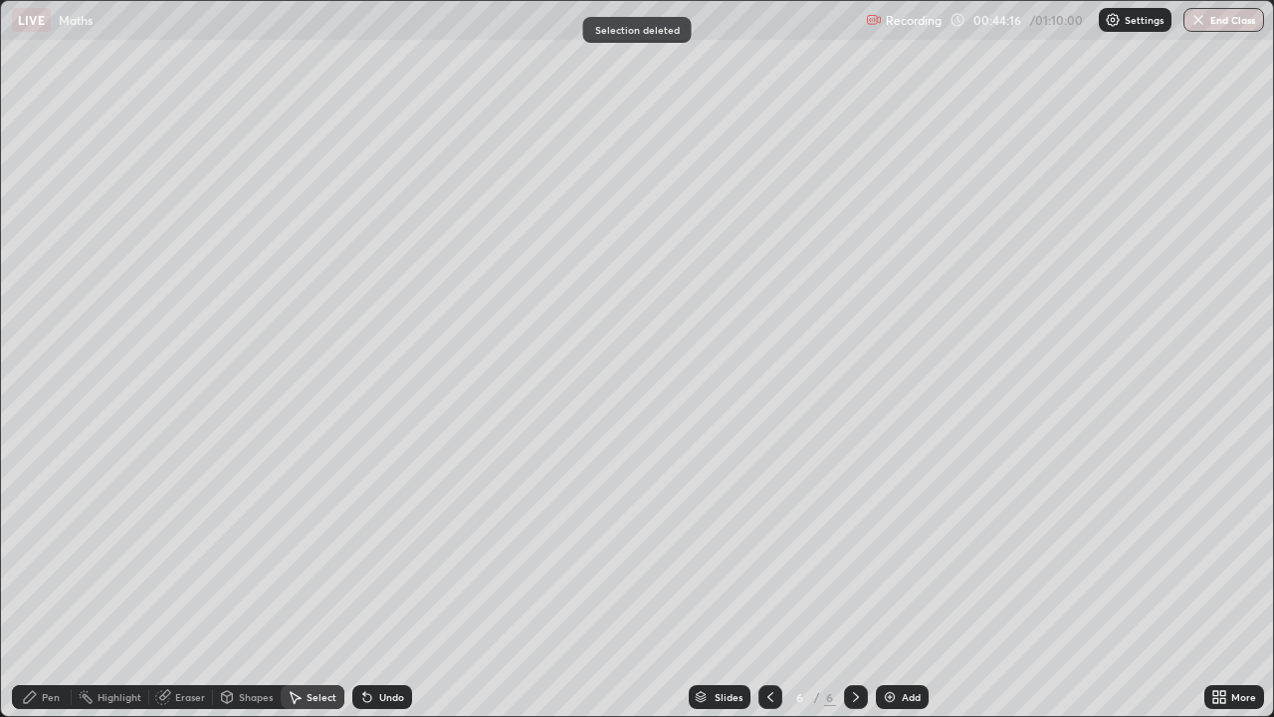
click at [44, 589] on div "Pen" at bounding box center [42, 697] width 60 height 24
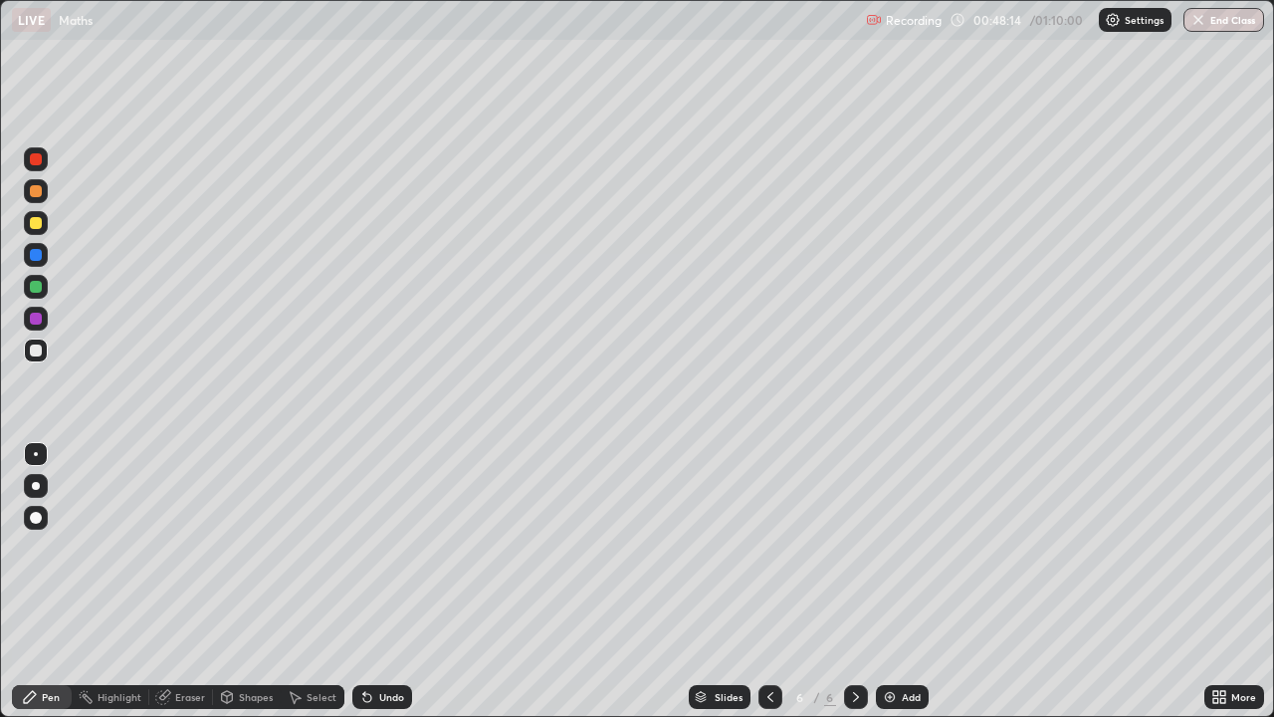
click at [312, 589] on div "Select" at bounding box center [322, 697] width 30 height 10
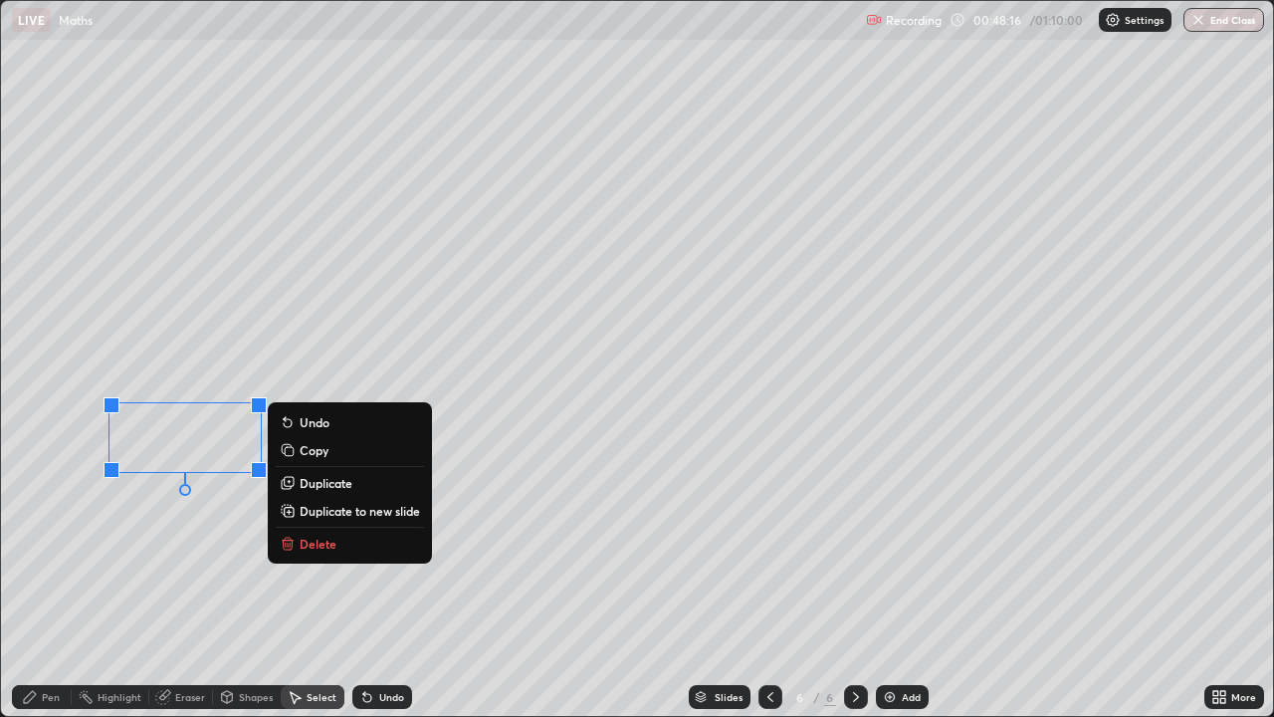
click at [302, 543] on p "Delete" at bounding box center [318, 543] width 37 height 16
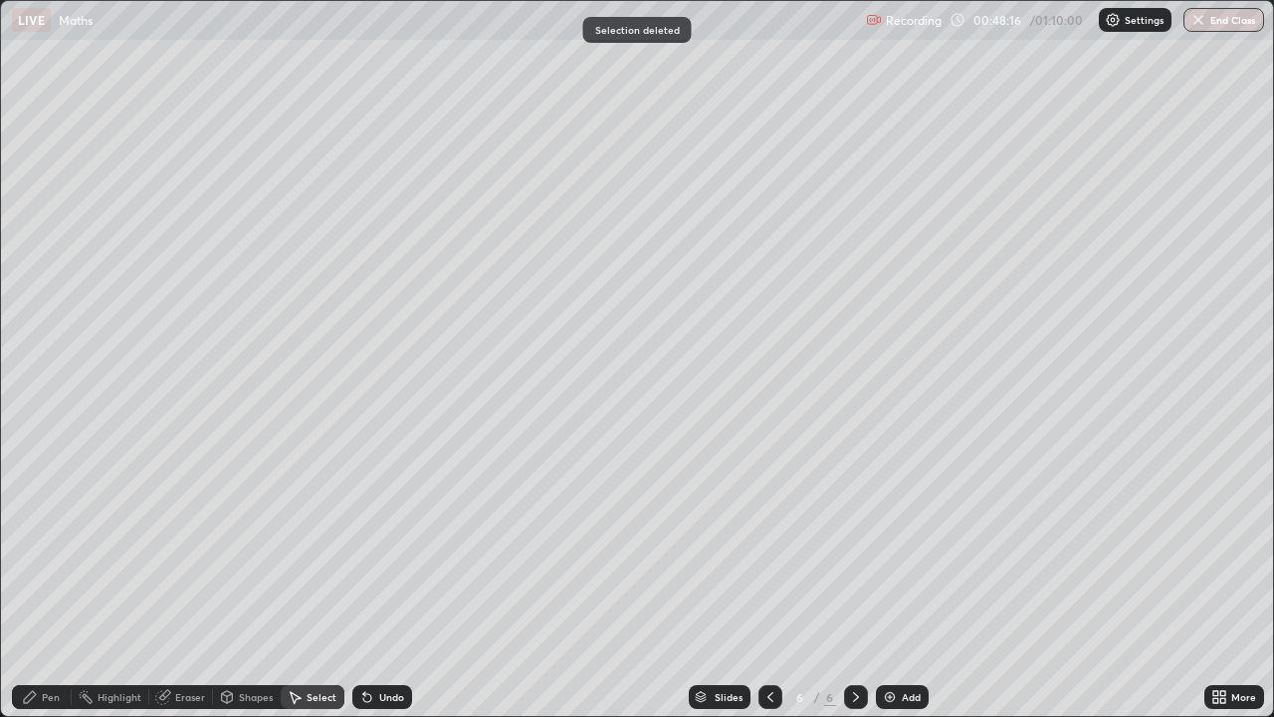
click at [49, 589] on div "Pen" at bounding box center [51, 697] width 18 height 10
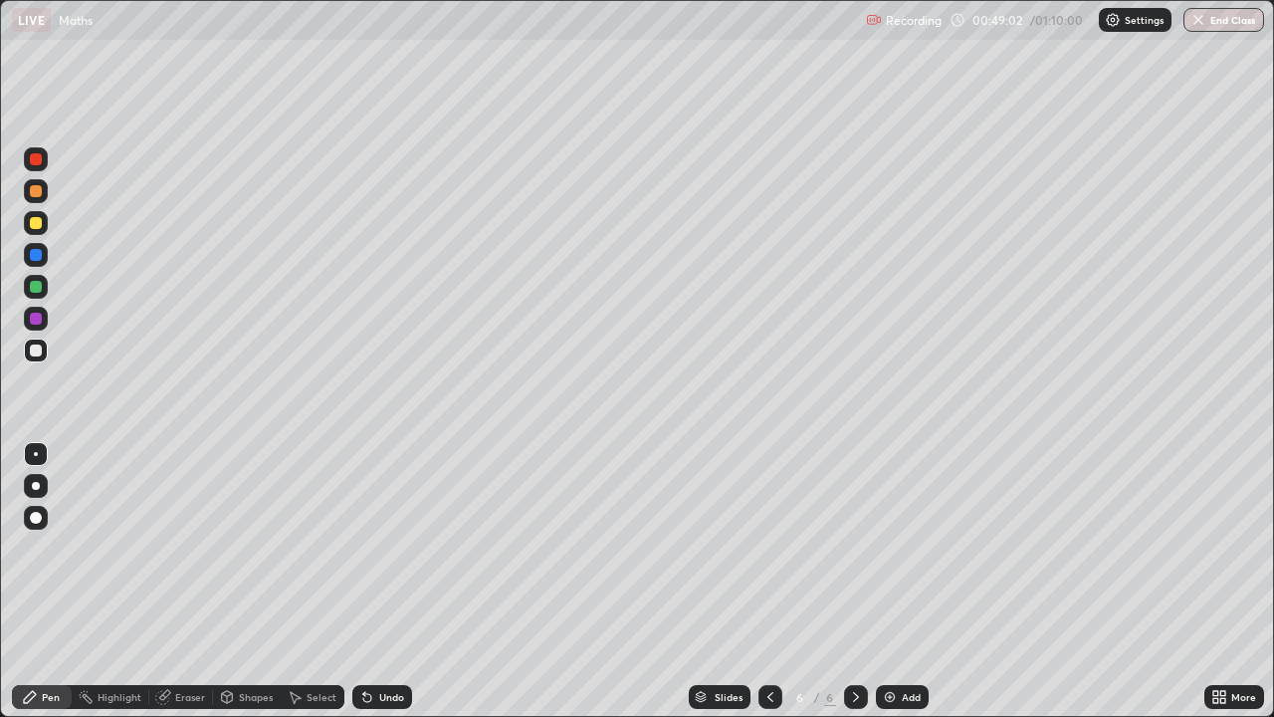
click at [359, 589] on icon at bounding box center [367, 697] width 16 height 16
click at [57, 462] on div "Erase all" at bounding box center [36, 358] width 48 height 637
click at [372, 589] on div "Undo" at bounding box center [382, 697] width 60 height 24
click at [33, 290] on div at bounding box center [36, 287] width 12 height 12
click at [33, 350] on div at bounding box center [36, 350] width 12 height 12
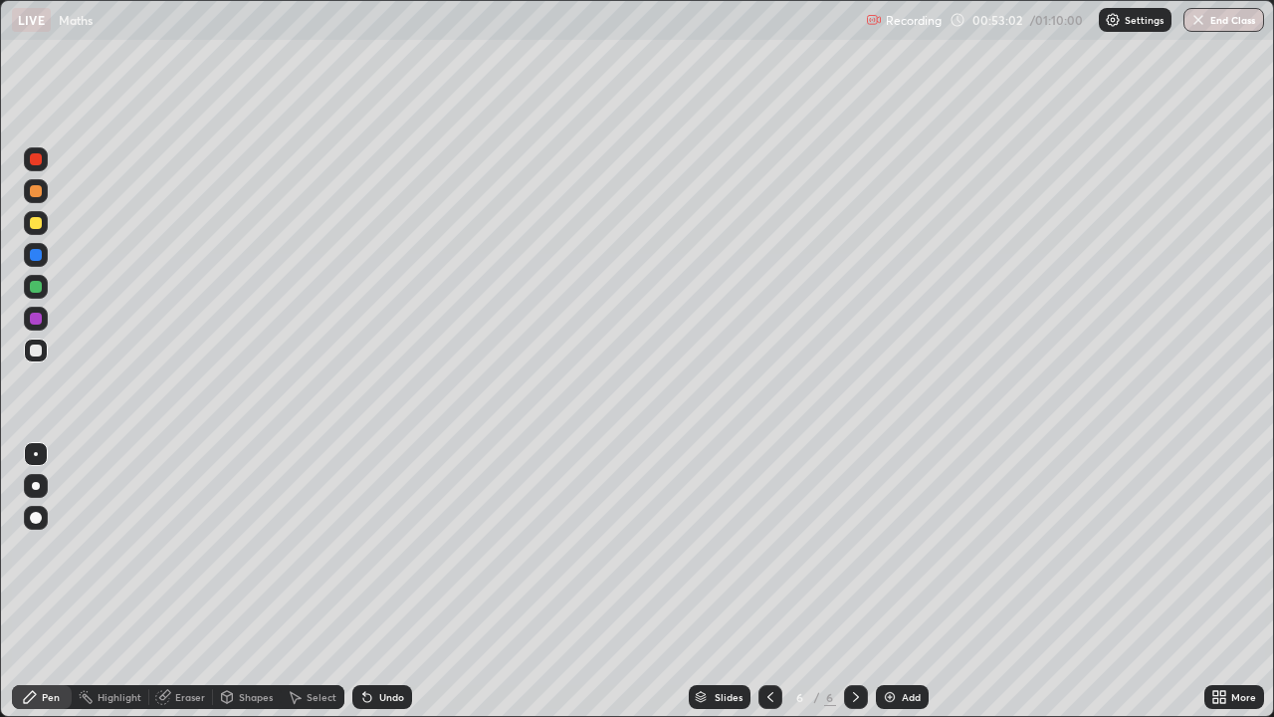
click at [35, 166] on div at bounding box center [36, 159] width 24 height 24
click at [36, 351] on div at bounding box center [36, 350] width 12 height 12
click at [898, 589] on div "Add" at bounding box center [902, 697] width 53 height 24
click at [303, 589] on div "Select" at bounding box center [313, 697] width 64 height 24
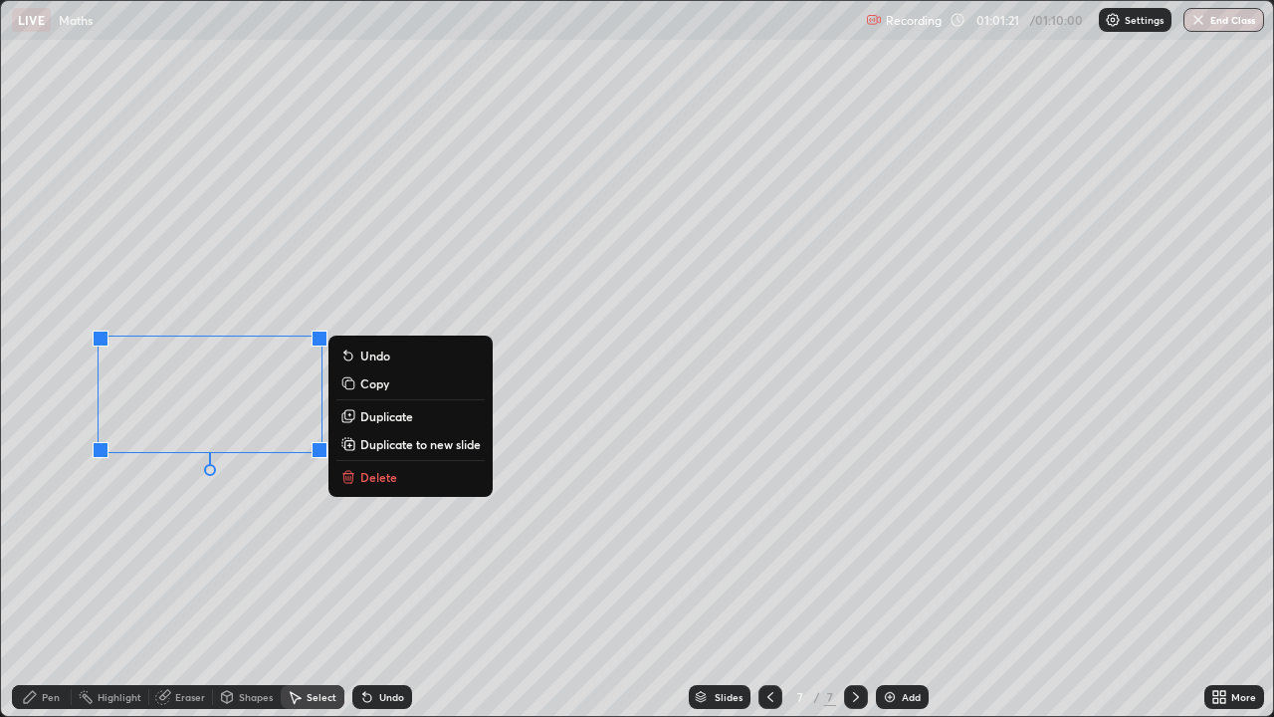
click at [362, 479] on p "Delete" at bounding box center [378, 477] width 37 height 16
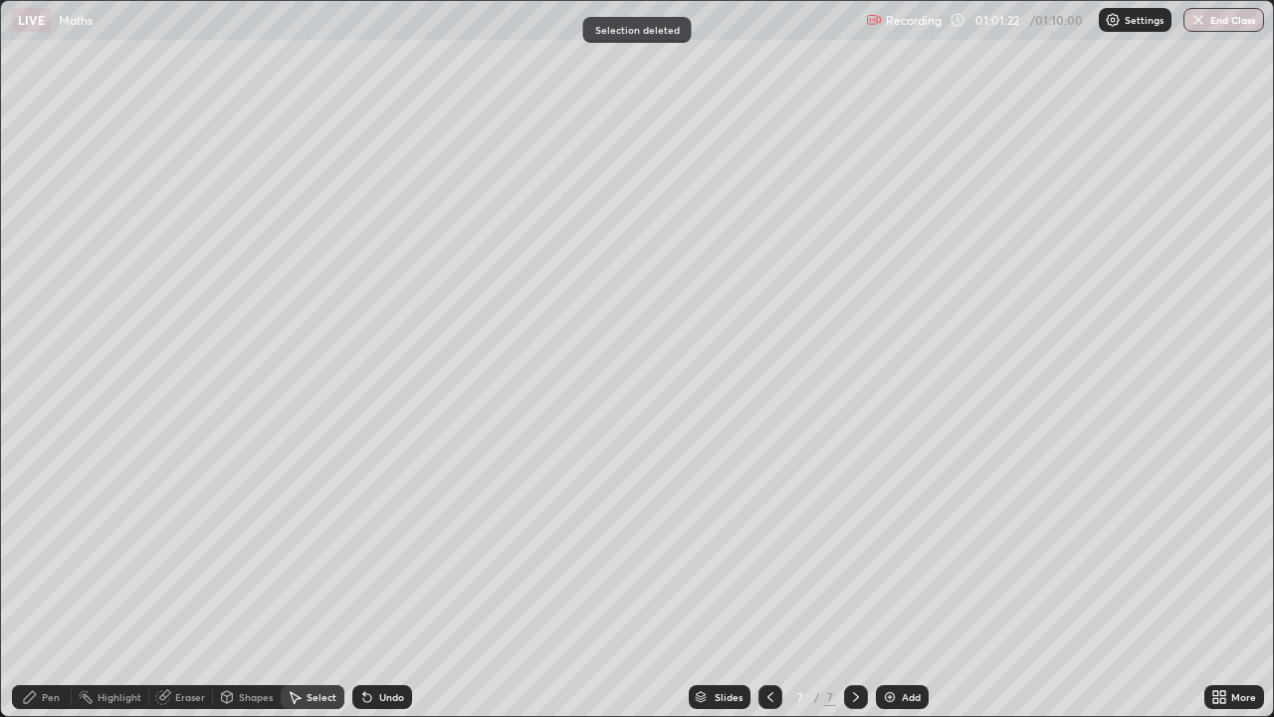
click at [53, 589] on div "Pen" at bounding box center [51, 697] width 18 height 10
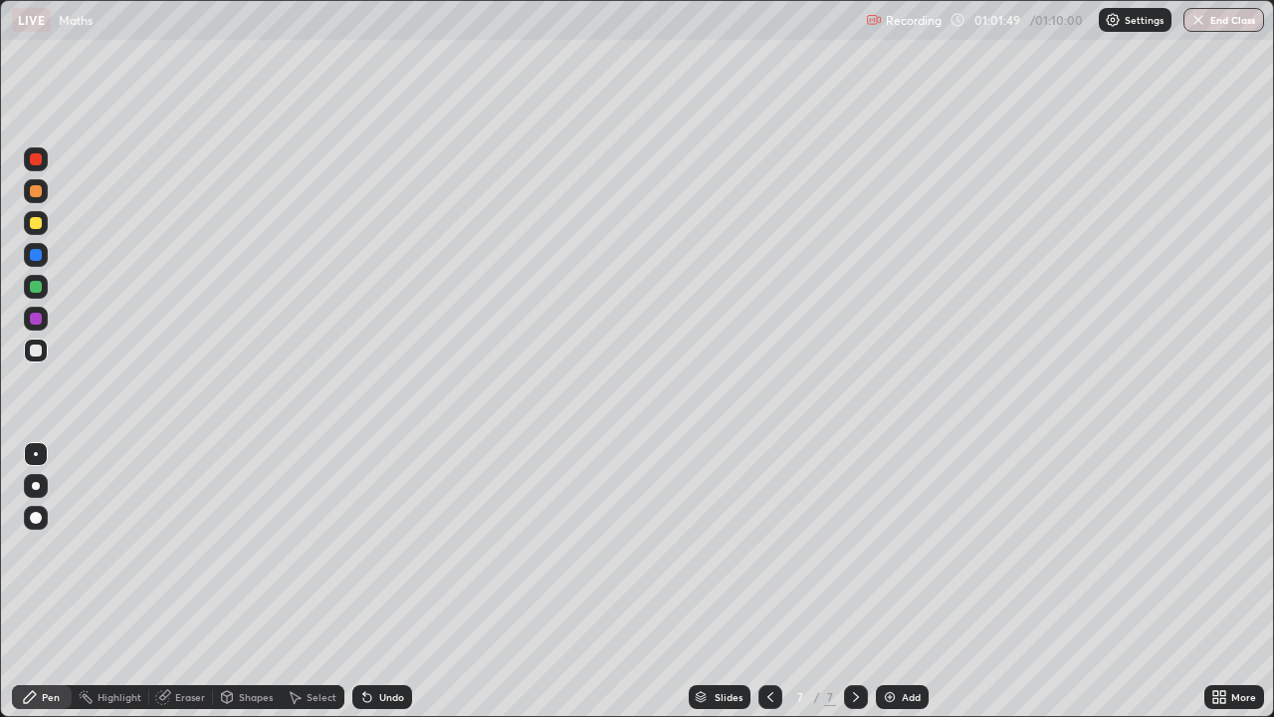
click at [56, 438] on div "Erase all" at bounding box center [36, 358] width 48 height 637
click at [35, 194] on div at bounding box center [36, 191] width 12 height 12
click at [36, 350] on div at bounding box center [36, 350] width 12 height 12
click at [375, 589] on div "Undo" at bounding box center [382, 697] width 60 height 24
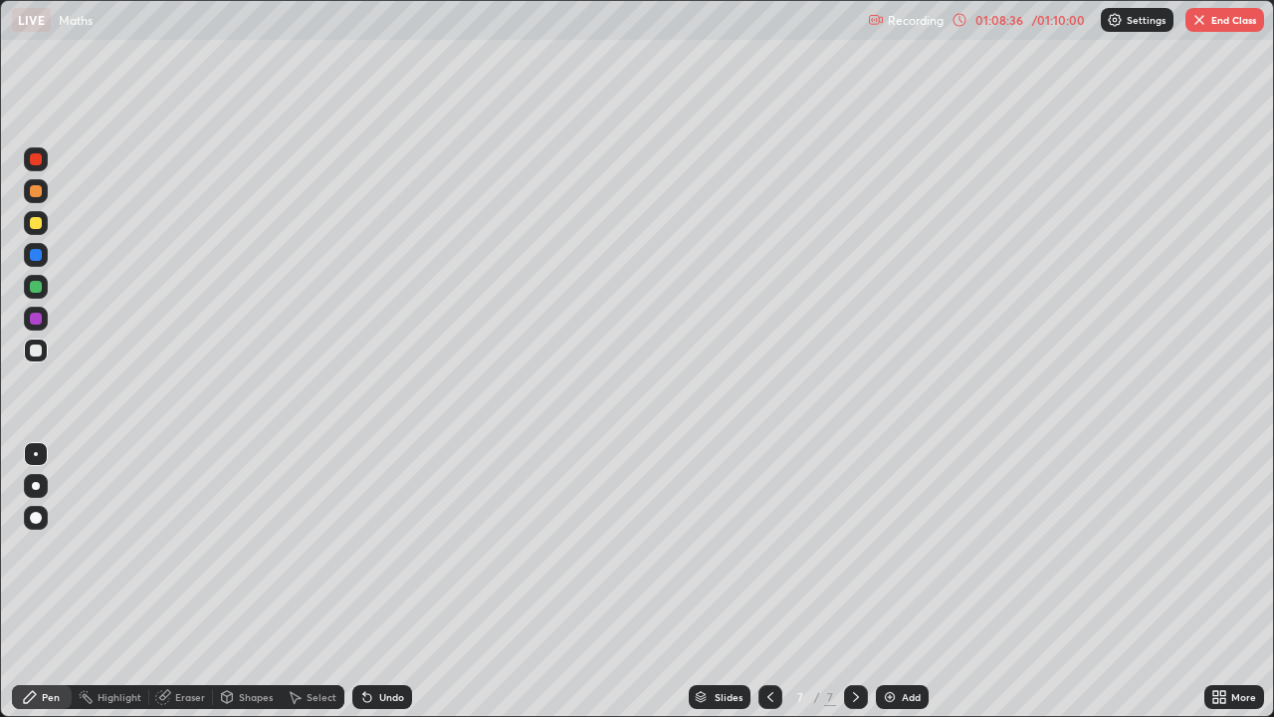
click at [1035, 30] on div "Recording 01:08:36 / 01:10:00 Settings End Class" at bounding box center [1066, 20] width 396 height 39
click at [1015, 26] on div "01:08:37 / 01:10:00" at bounding box center [1020, 20] width 137 height 16
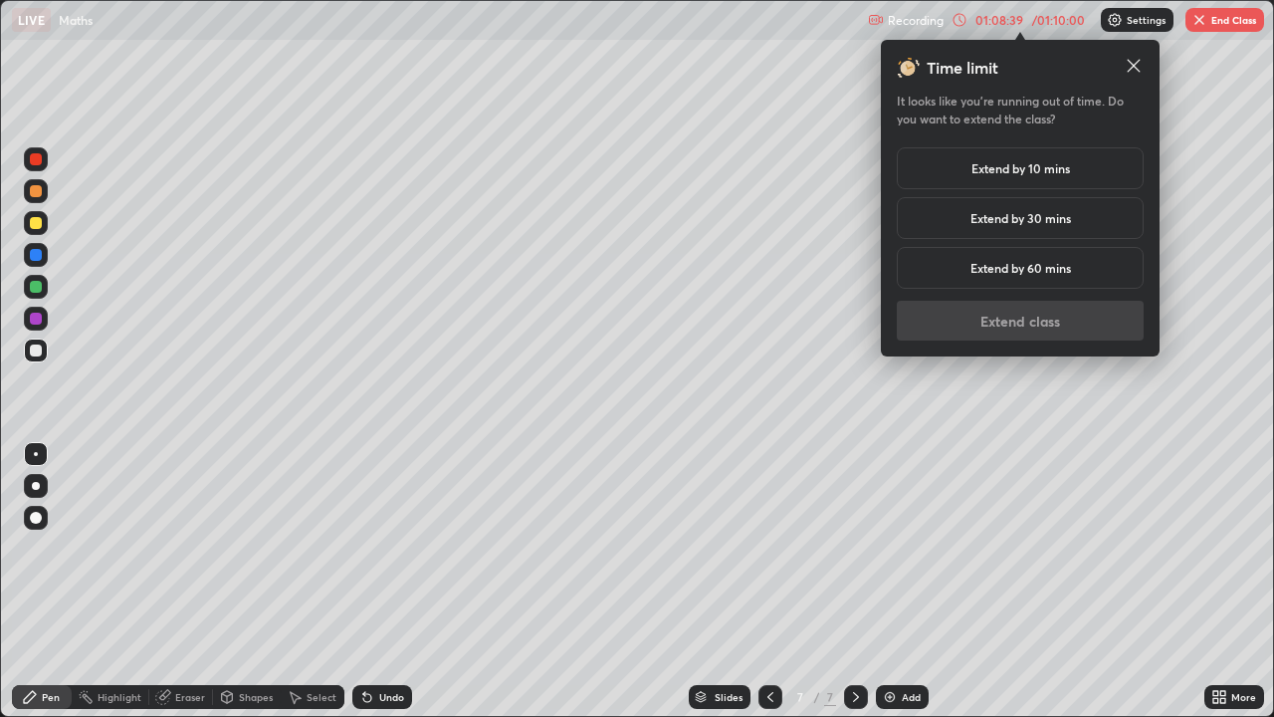
click at [1003, 174] on h5 "Extend by 10 mins" at bounding box center [1020, 168] width 99 height 18
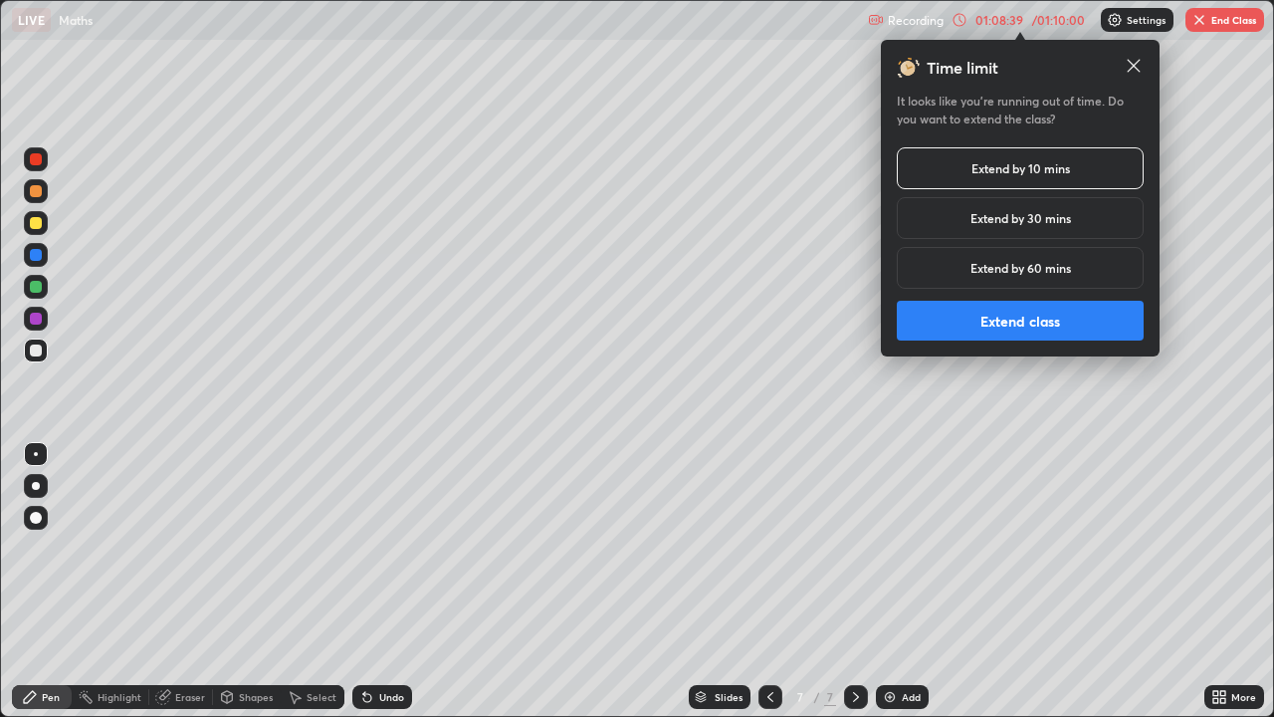
click at [989, 323] on button "Extend class" at bounding box center [1020, 321] width 247 height 40
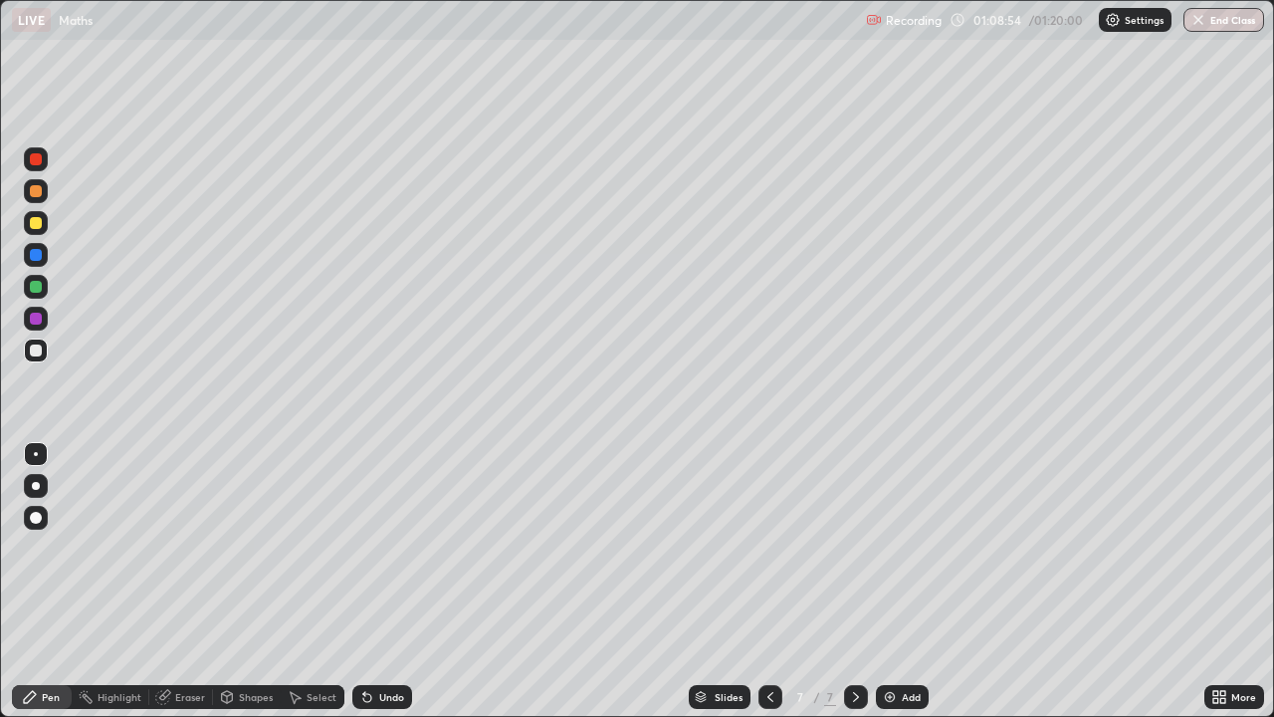
click at [894, 589] on img at bounding box center [890, 697] width 16 height 16
click at [36, 226] on div at bounding box center [36, 223] width 12 height 12
click at [44, 349] on div at bounding box center [36, 350] width 24 height 24
click at [371, 589] on icon at bounding box center [367, 697] width 16 height 16
click at [364, 589] on icon at bounding box center [367, 698] width 8 height 8
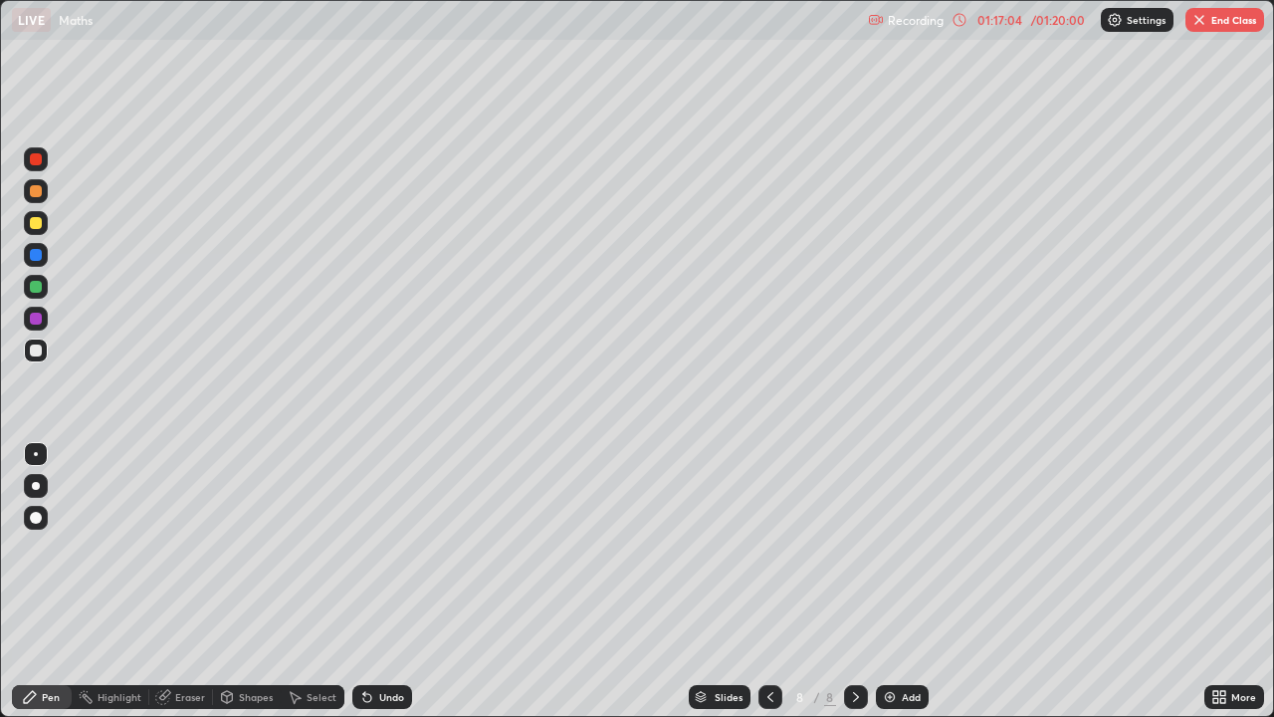
click at [1205, 22] on img "button" at bounding box center [1199, 20] width 16 height 16
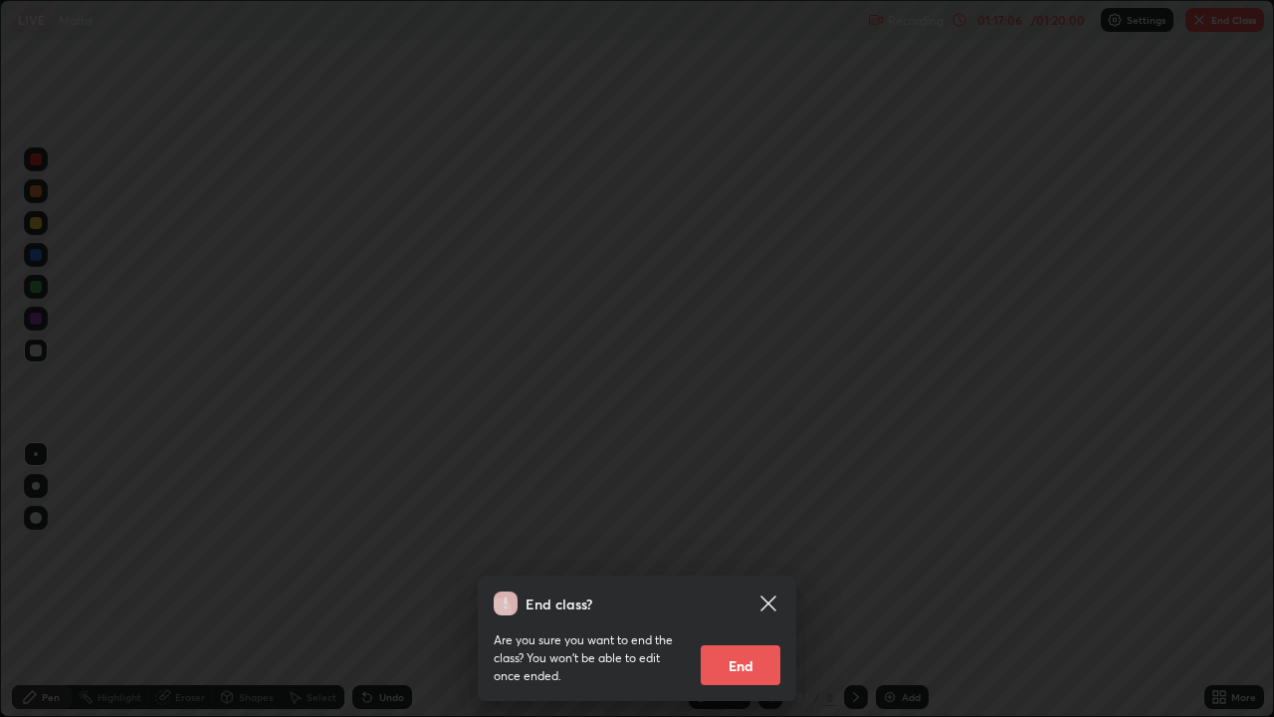
click at [739, 589] on button "End" at bounding box center [741, 665] width 80 height 40
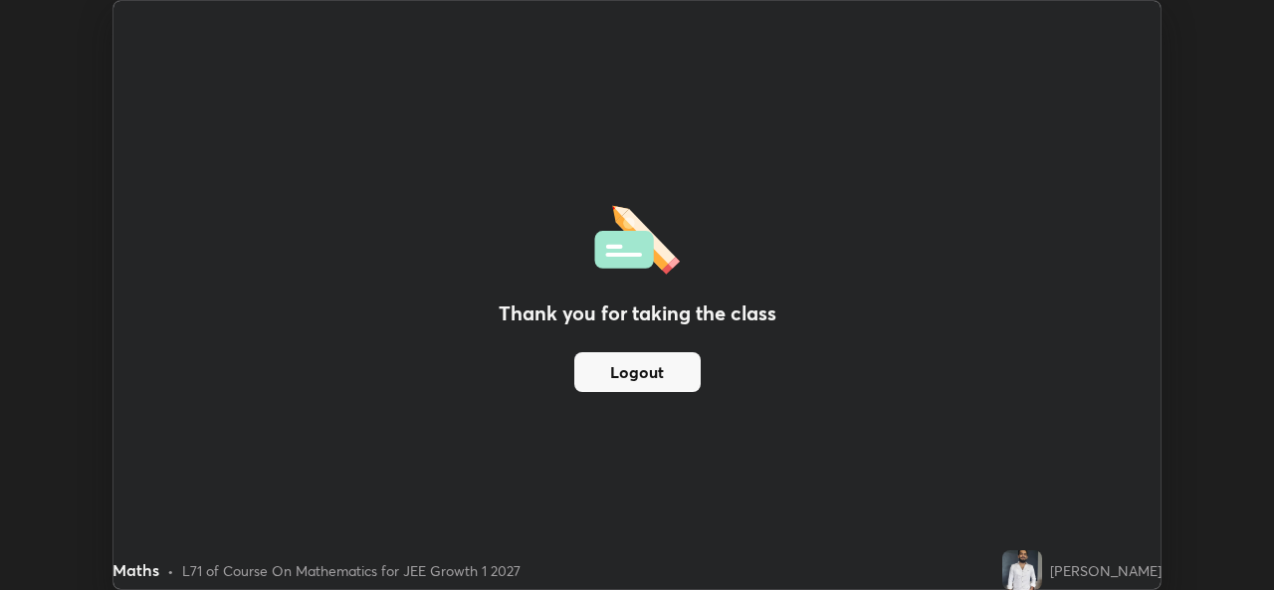
scroll to position [98940, 98257]
